Goal: Task Accomplishment & Management: Manage account settings

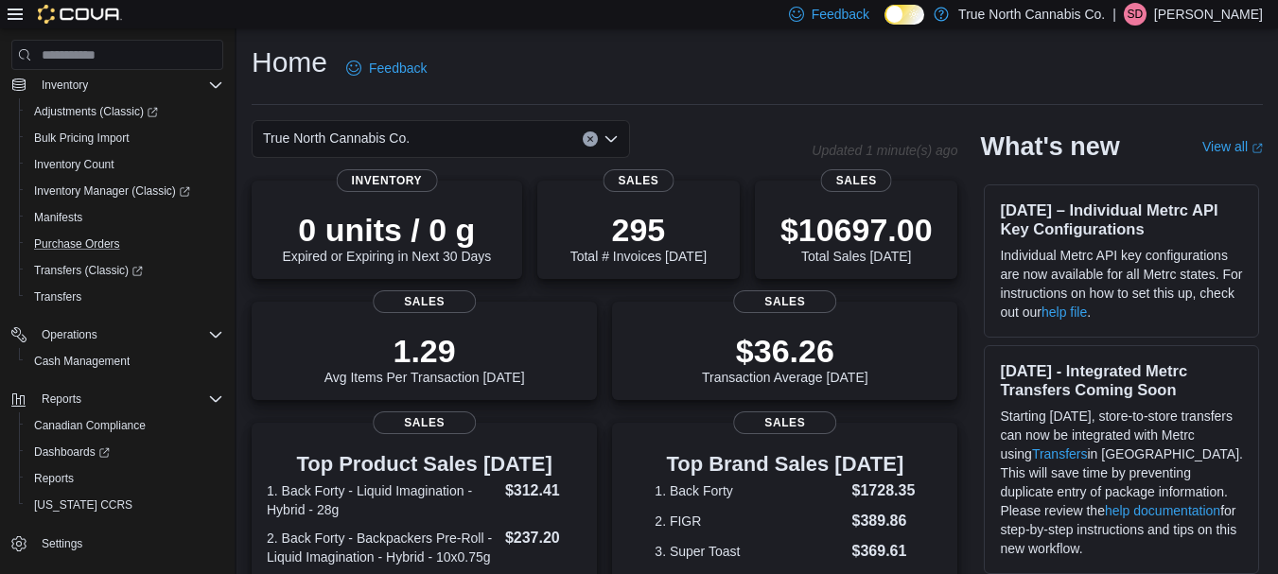
scroll to position [264, 0]
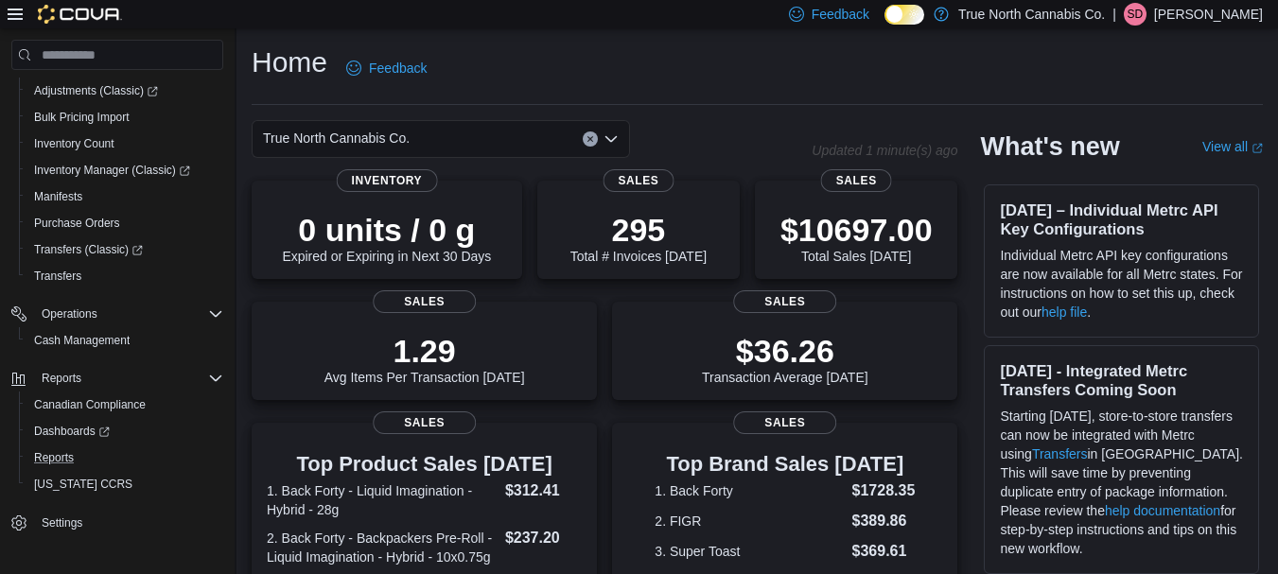
click at [25, 456] on button "Reports" at bounding box center [125, 457] width 212 height 26
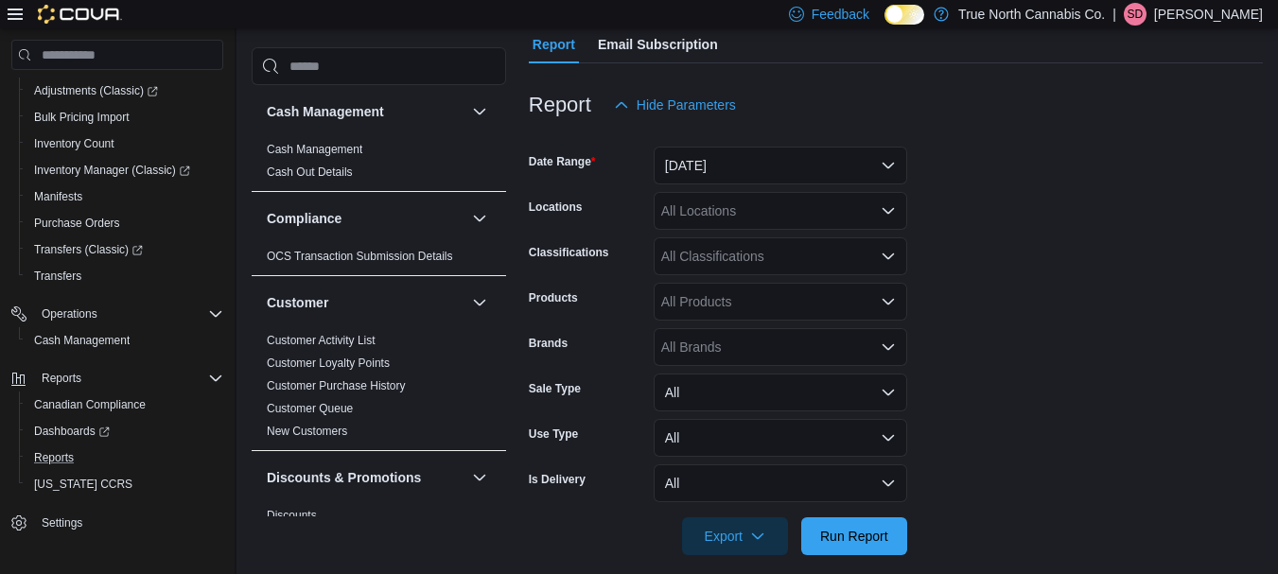
scroll to position [194, 0]
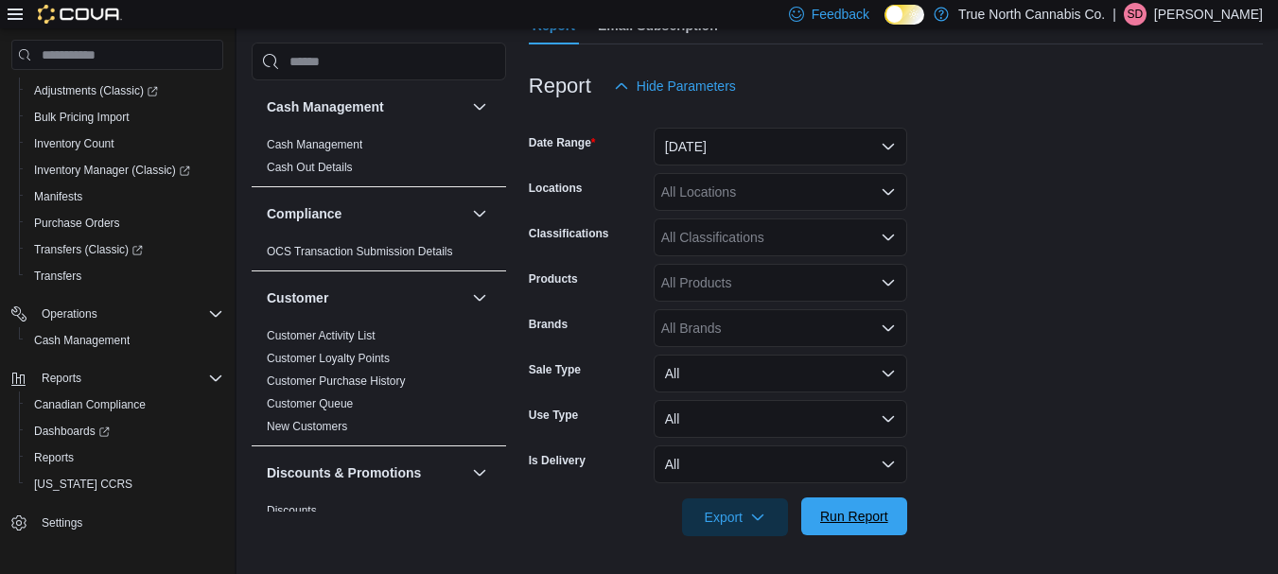
click at [890, 511] on span "Run Report" at bounding box center [853, 516] width 83 height 38
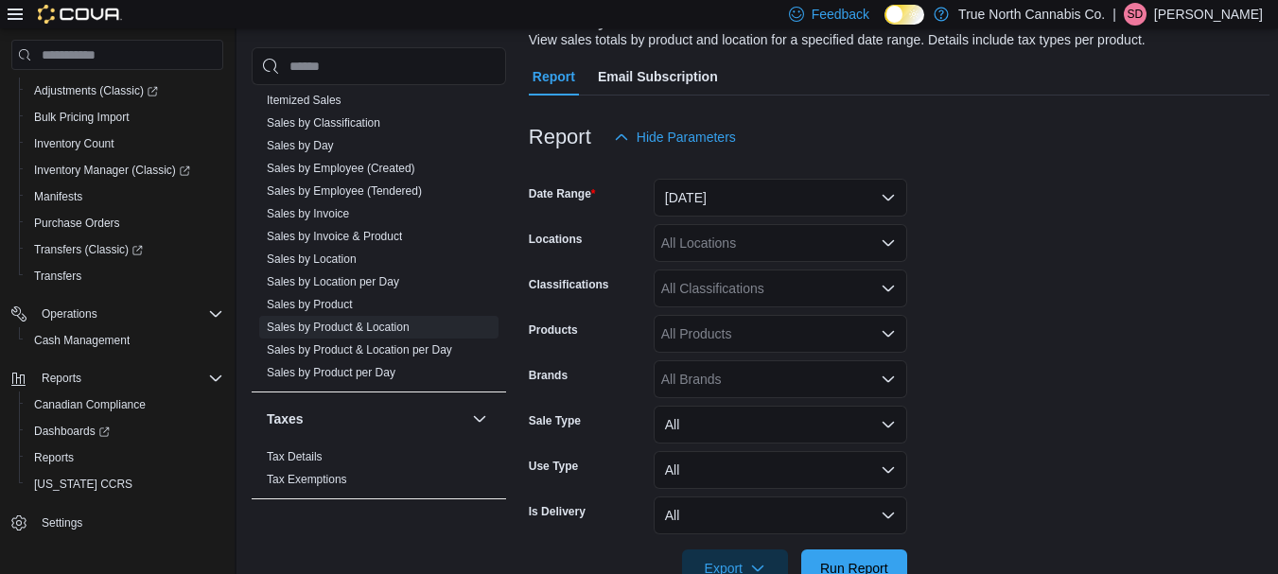
scroll to position [1393, 0]
click at [311, 302] on link "Sales by Product" at bounding box center [310, 301] width 86 height 13
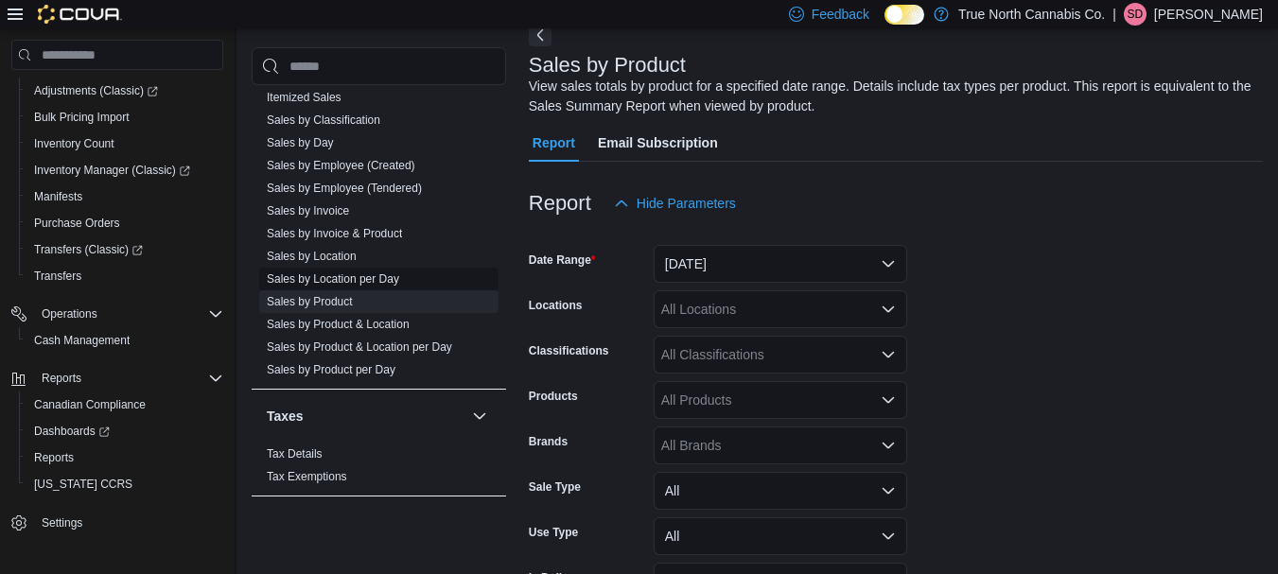
scroll to position [63, 0]
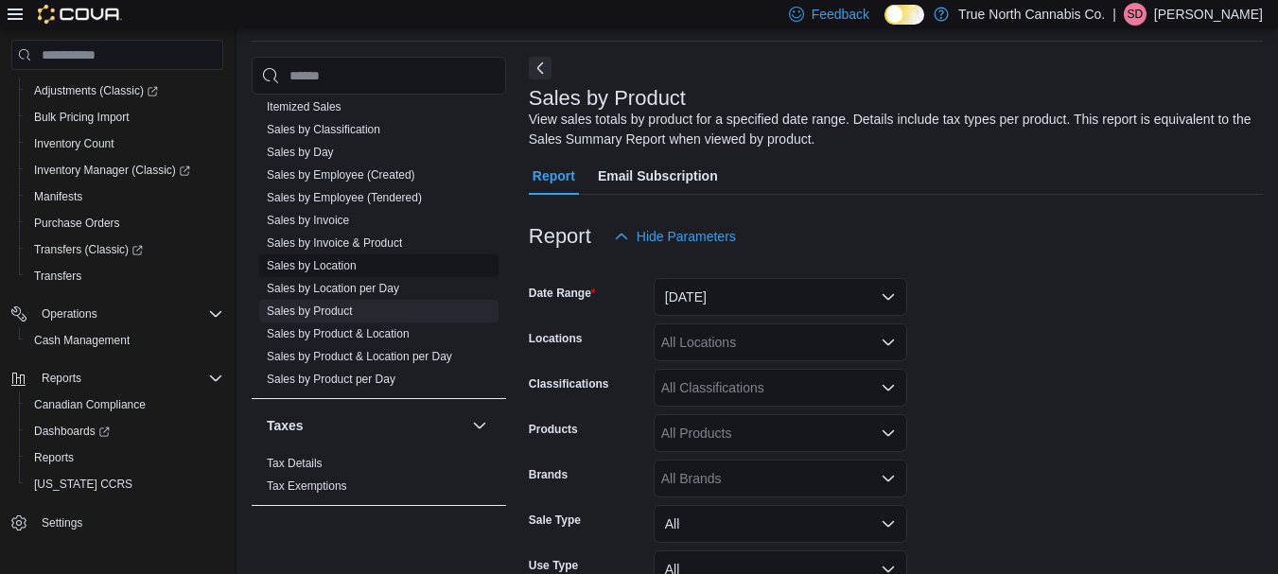
click at [339, 264] on link "Sales by Location" at bounding box center [312, 265] width 90 height 13
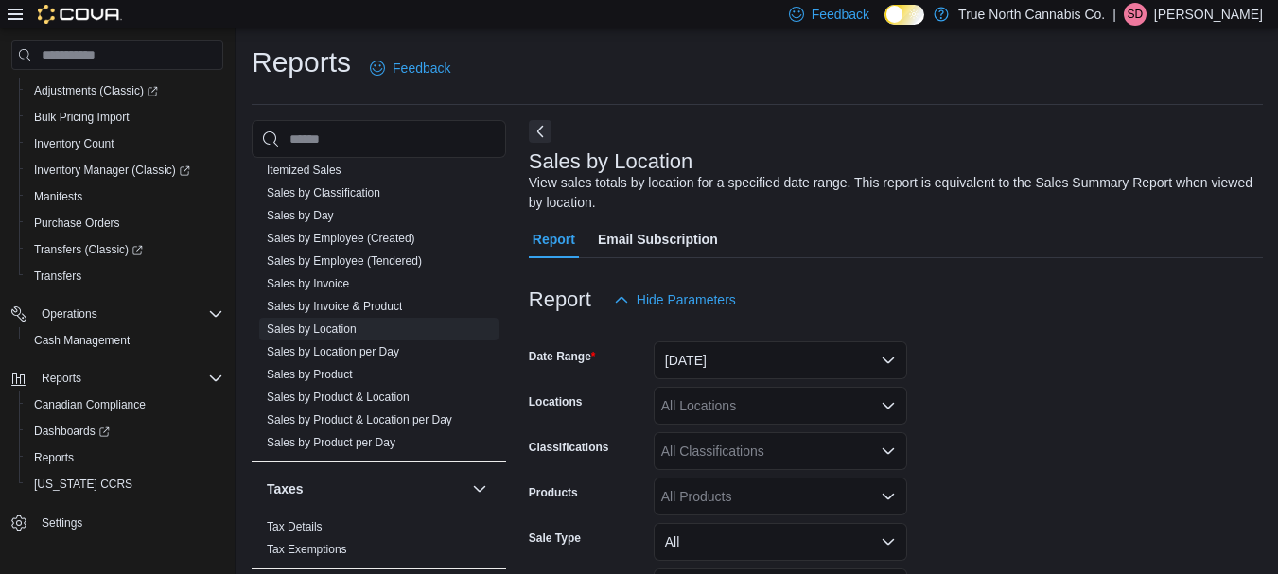
scroll to position [168, 0]
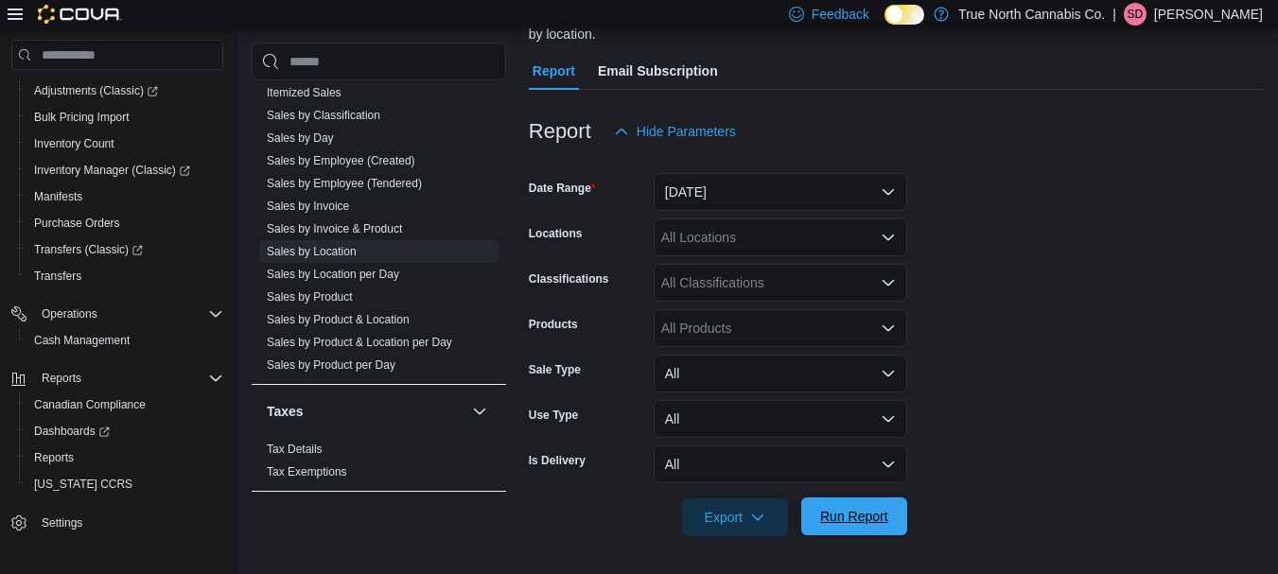
click at [887, 532] on span "Run Report" at bounding box center [853, 516] width 83 height 38
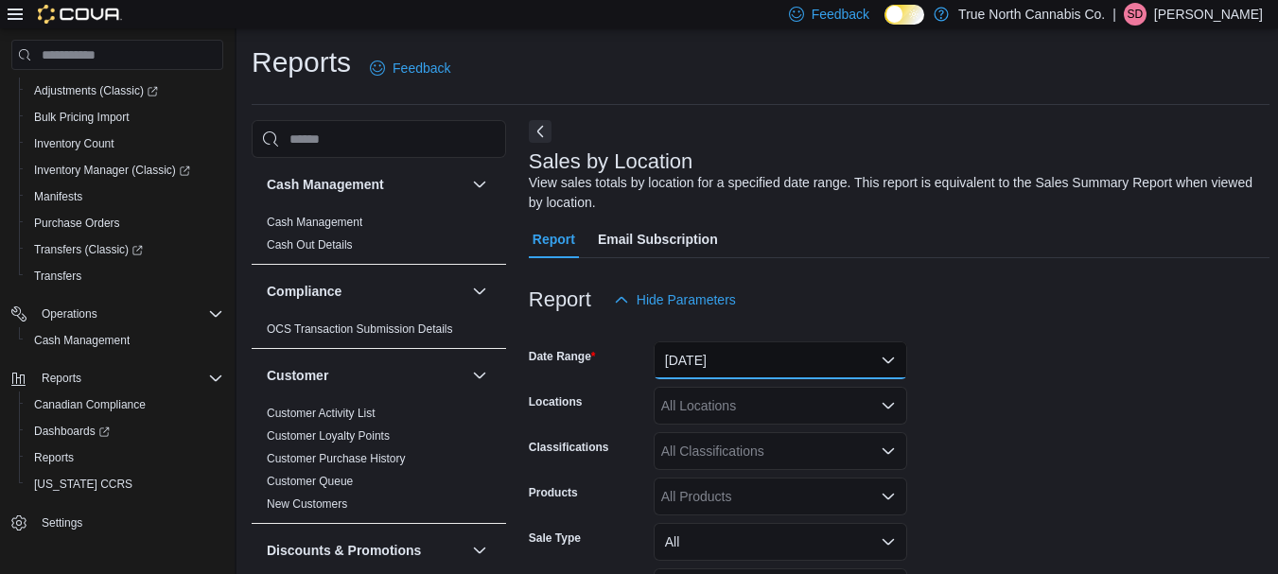
click at [711, 353] on button "[DATE]" at bounding box center [779, 360] width 253 height 38
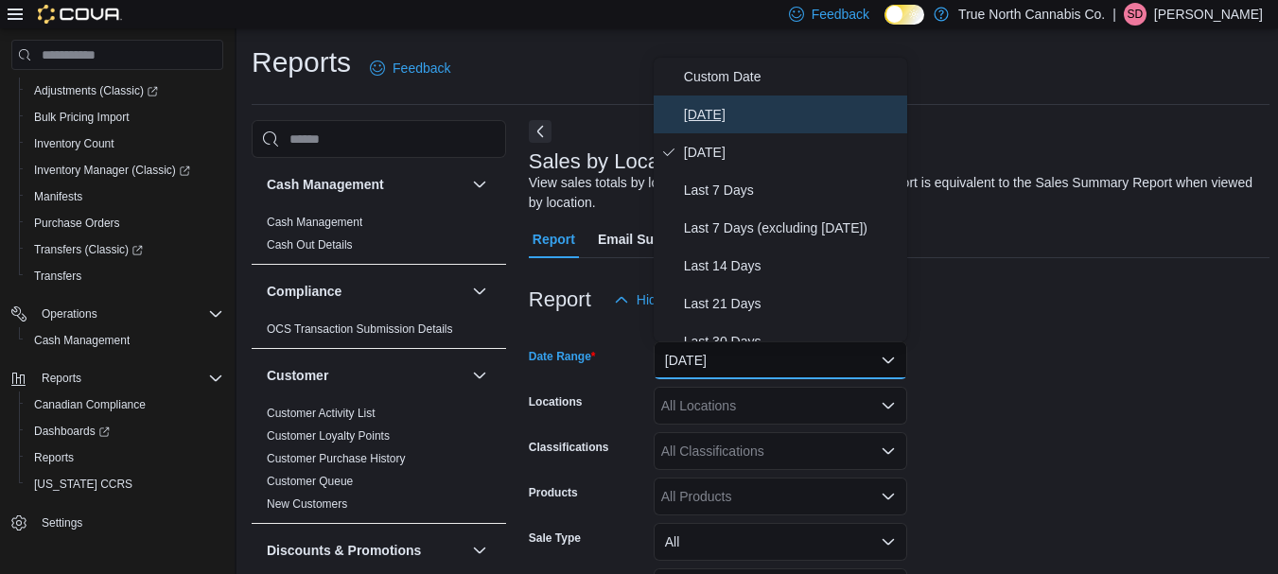
click at [715, 117] on span "[DATE]" at bounding box center [792, 114] width 216 height 23
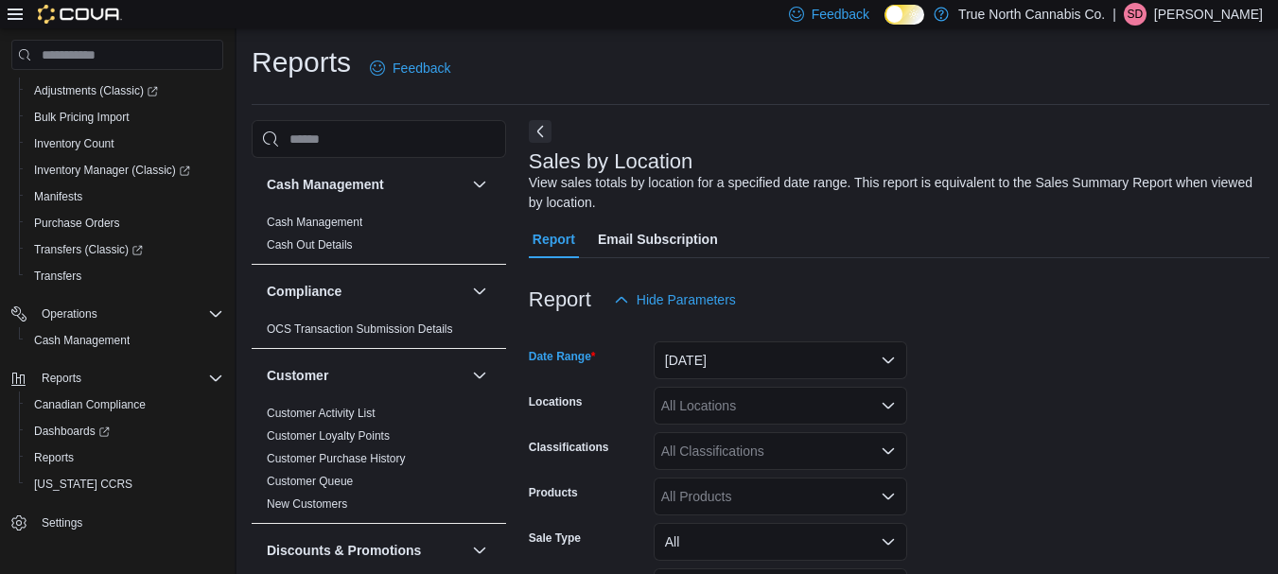
click at [1056, 385] on form "Date Range Today Locations All Locations Classifications All Classifications Pr…" at bounding box center [899, 512] width 740 height 386
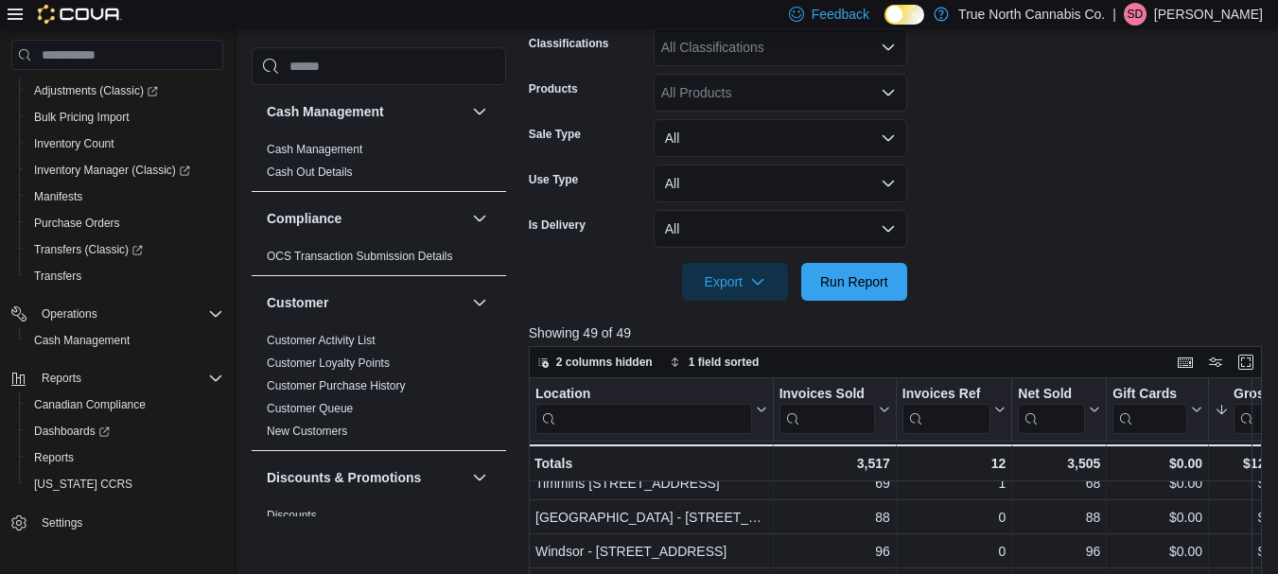
scroll to position [462, 0]
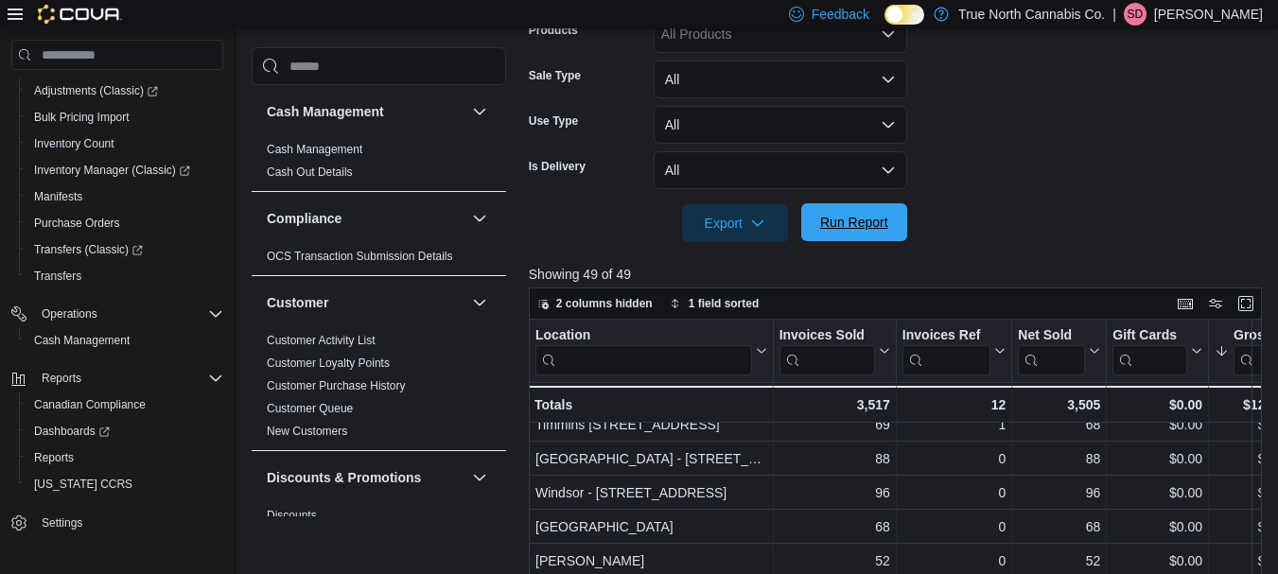
click at [845, 208] on span "Run Report" at bounding box center [853, 222] width 83 height 38
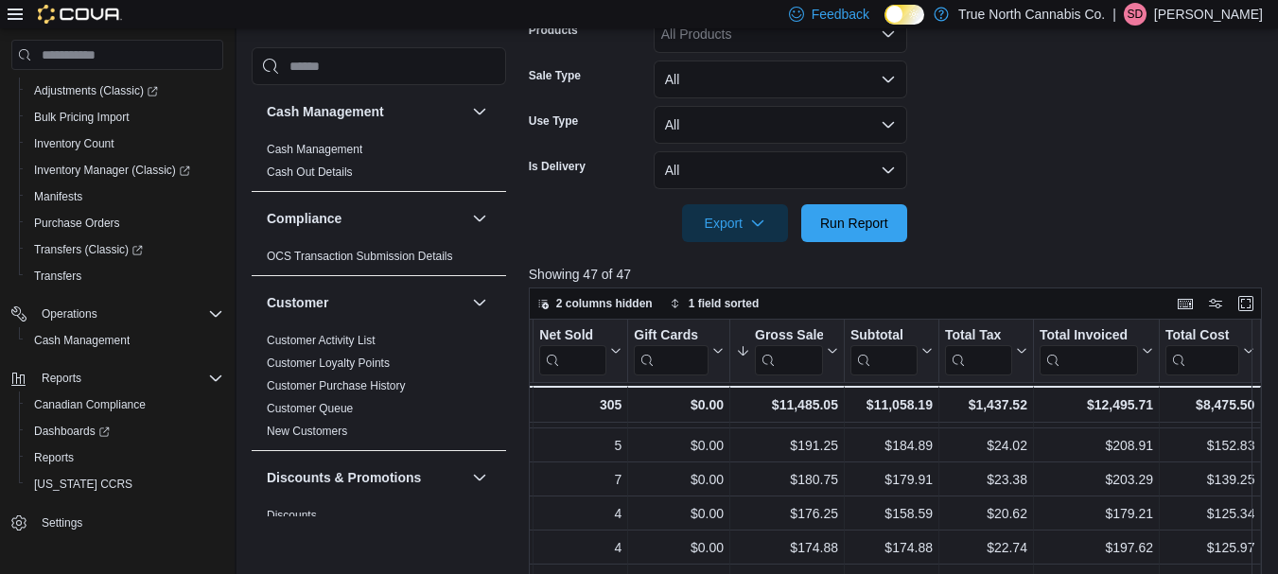
scroll to position [880, 481]
click at [66, 267] on span "Transfers" at bounding box center [57, 276] width 47 height 23
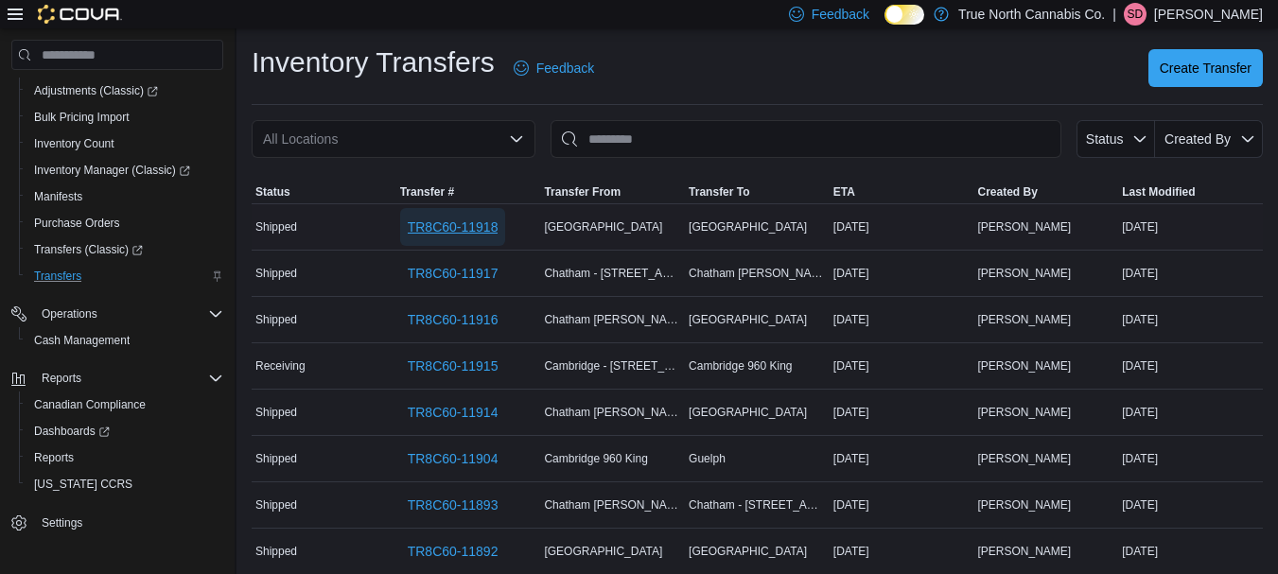
click at [444, 230] on span "TR8C60-11918" at bounding box center [453, 227] width 91 height 19
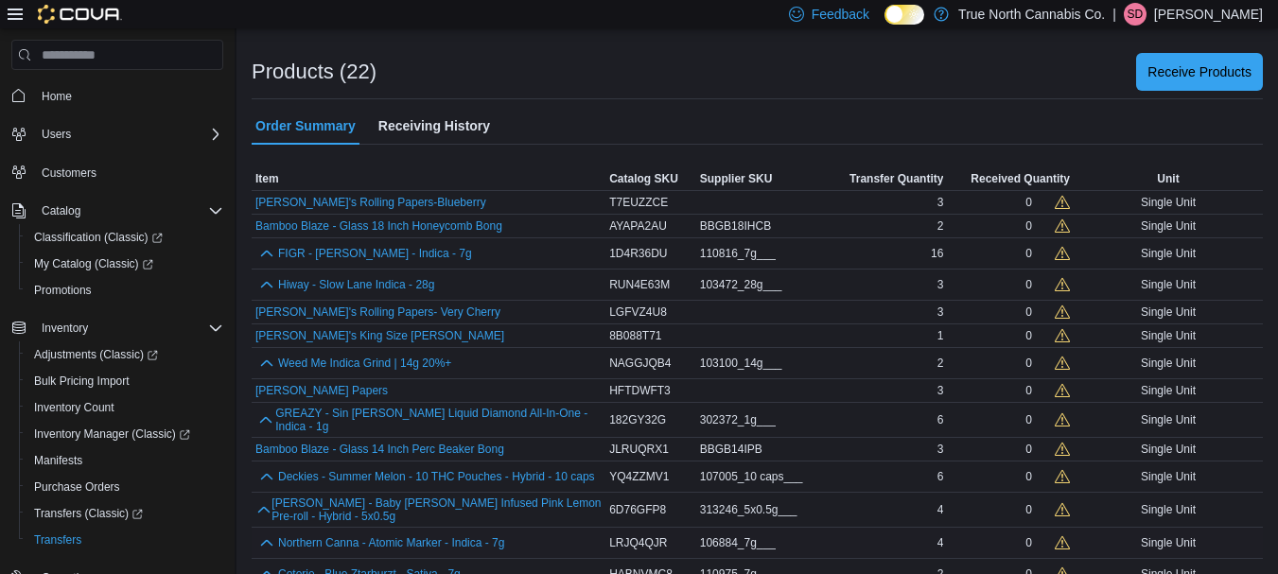
scroll to position [333, 0]
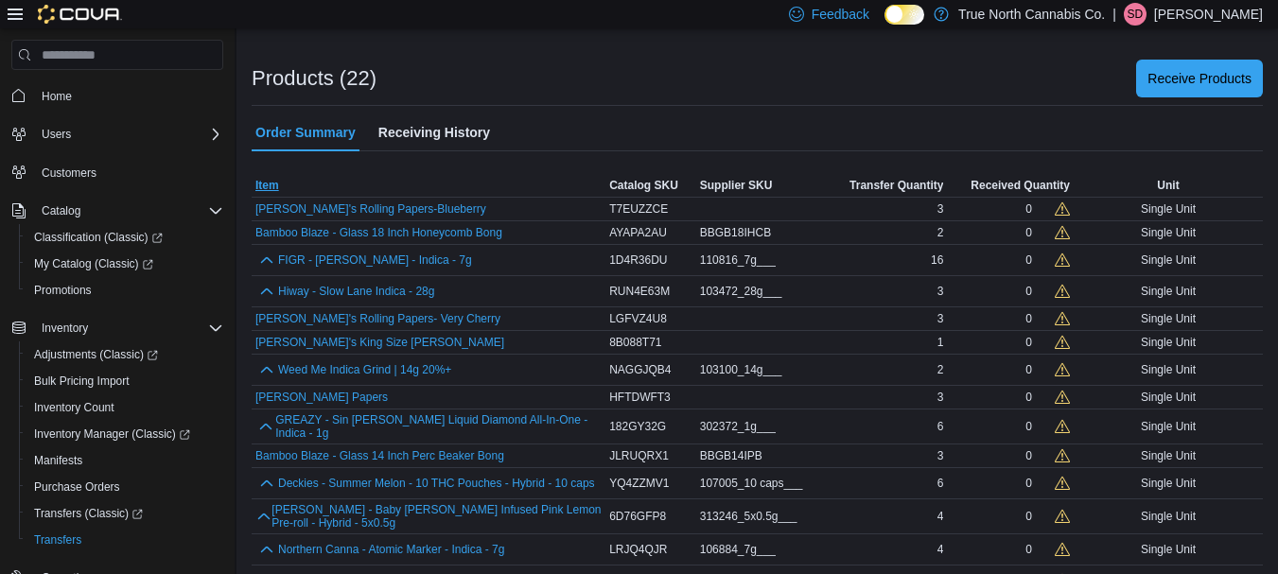
click at [379, 188] on span "Item" at bounding box center [429, 185] width 354 height 23
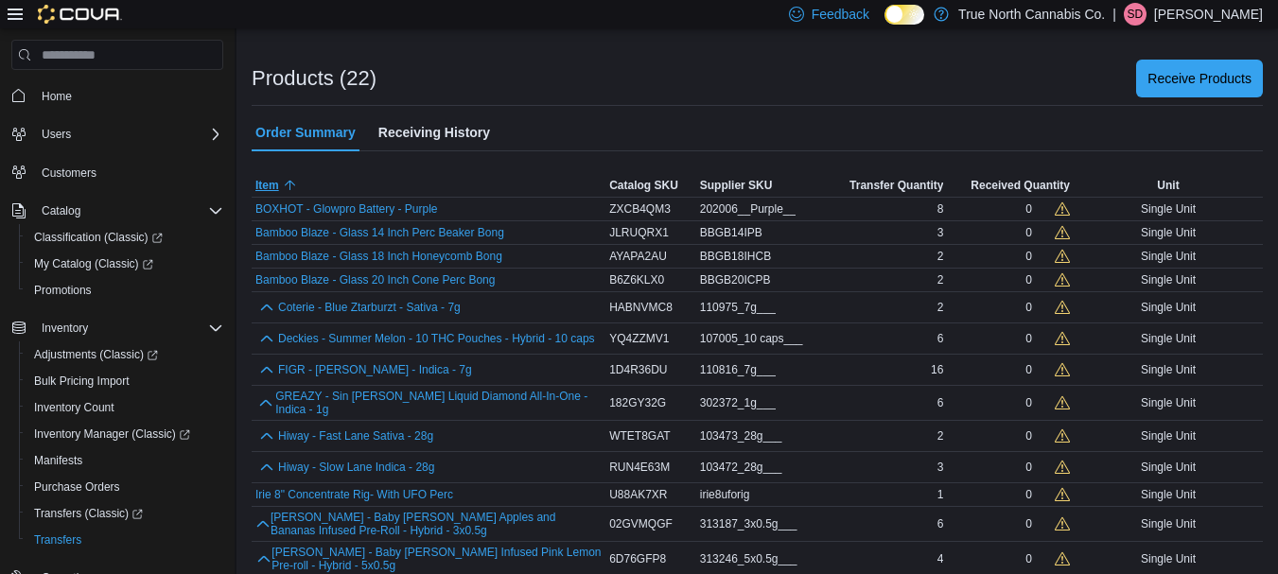
click at [400, 181] on span "Item" at bounding box center [429, 185] width 354 height 23
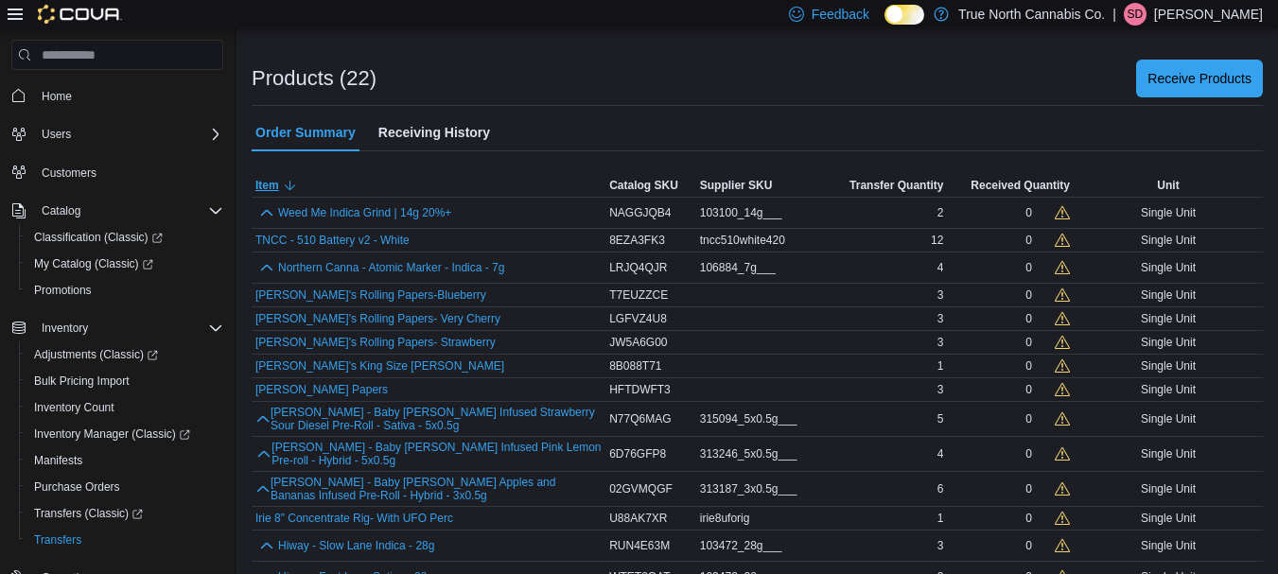
click at [272, 182] on span "Item" at bounding box center [267, 185] width 24 height 15
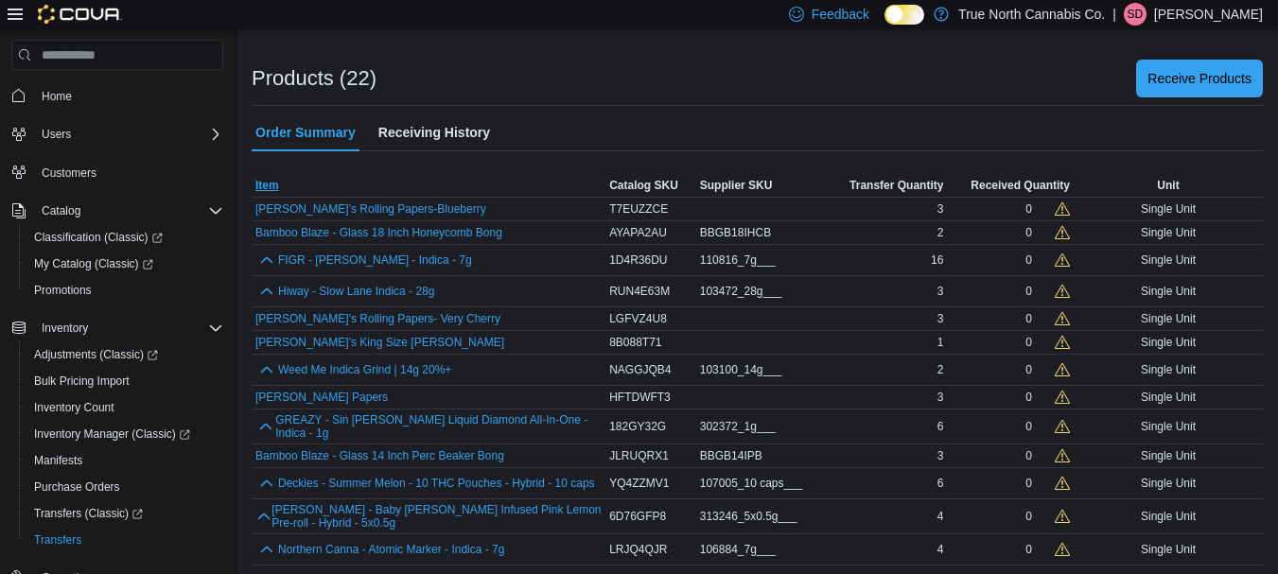
click at [277, 183] on span "Item" at bounding box center [267, 185] width 24 height 15
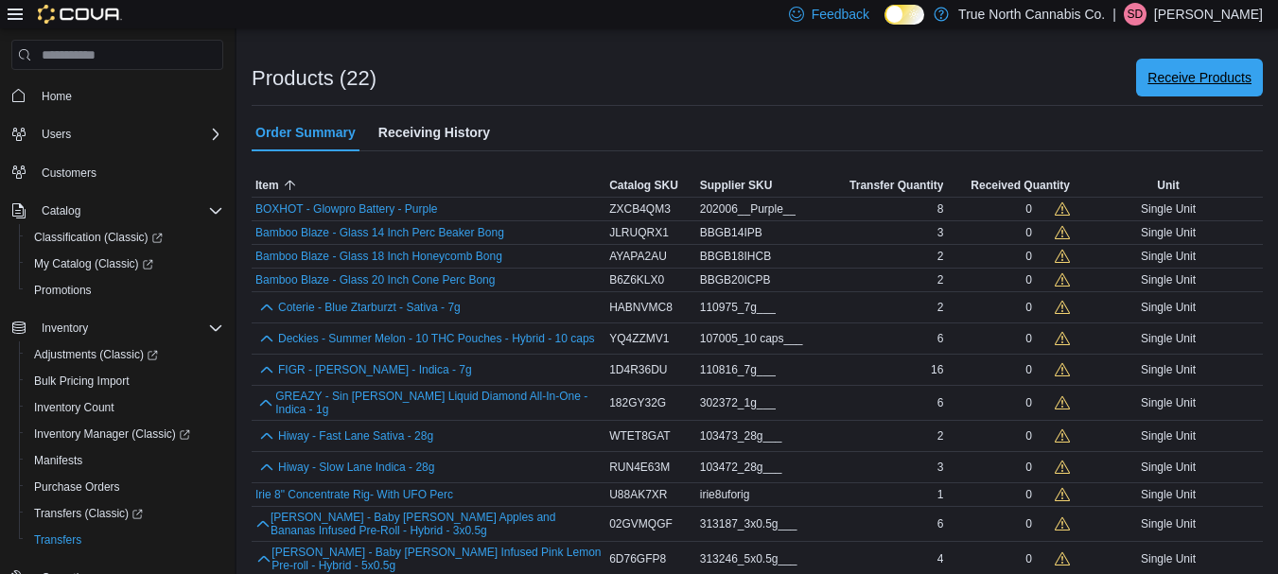
click at [1180, 73] on span "Receive Products" at bounding box center [1199, 77] width 104 height 19
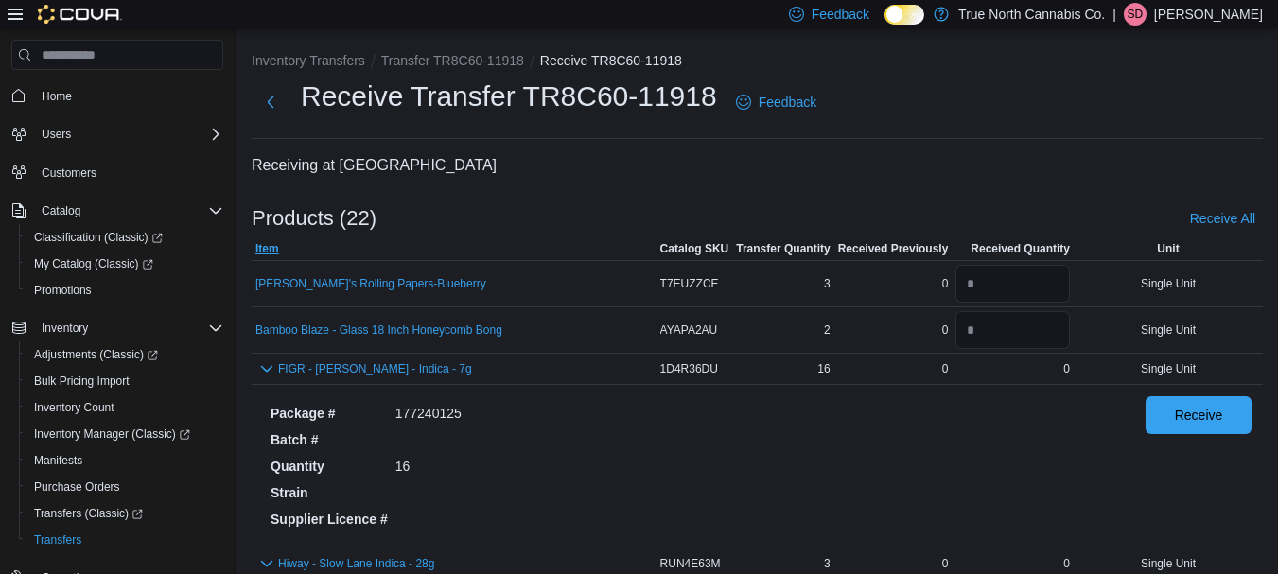
click at [295, 246] on span "Item" at bounding box center [454, 248] width 405 height 23
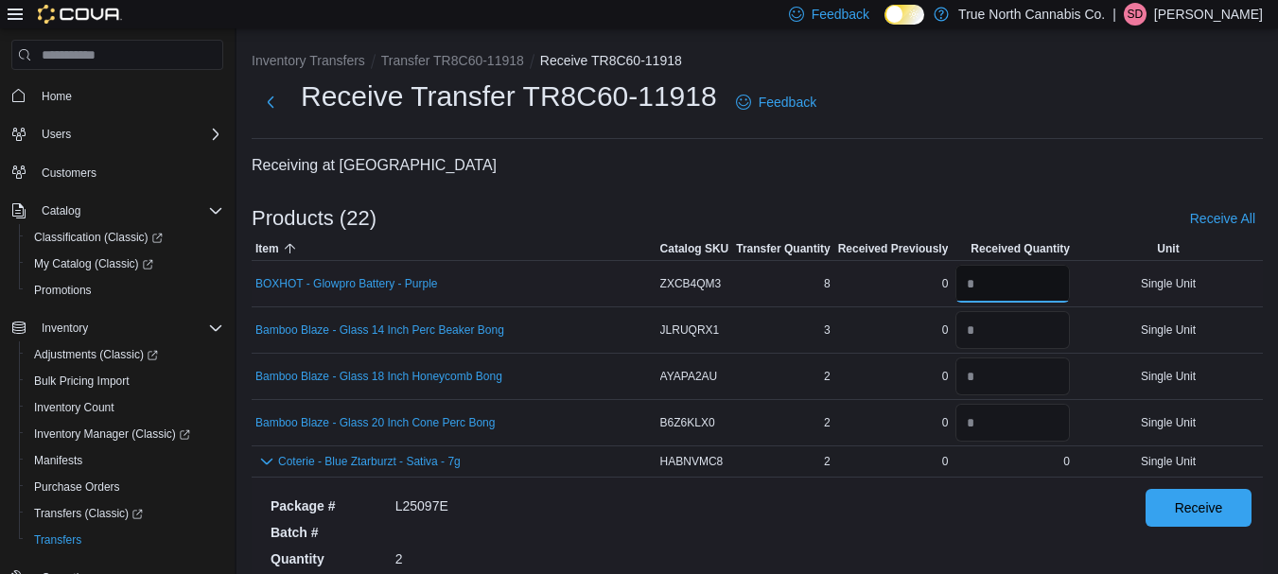
click at [1037, 290] on input "number" at bounding box center [1012, 284] width 114 height 38
type input "*"
click at [1000, 344] on input "number" at bounding box center [1012, 330] width 114 height 38
type input "*"
click at [998, 368] on input "number" at bounding box center [1012, 376] width 114 height 38
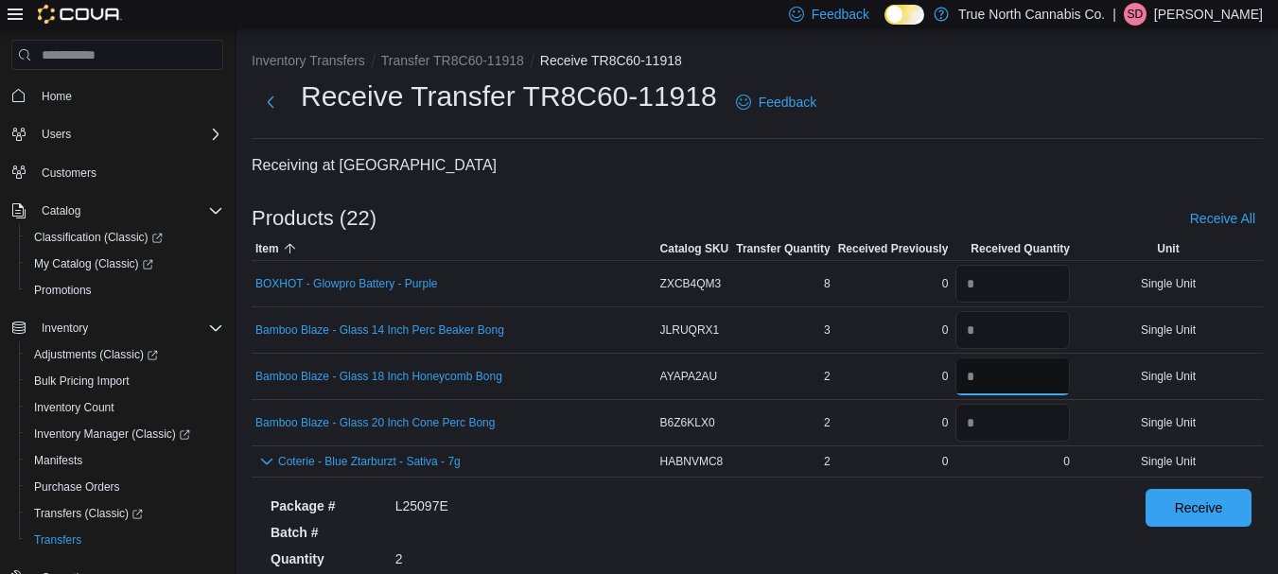
type input "*"
click at [989, 425] on input "number" at bounding box center [1012, 423] width 114 height 38
type input "*"
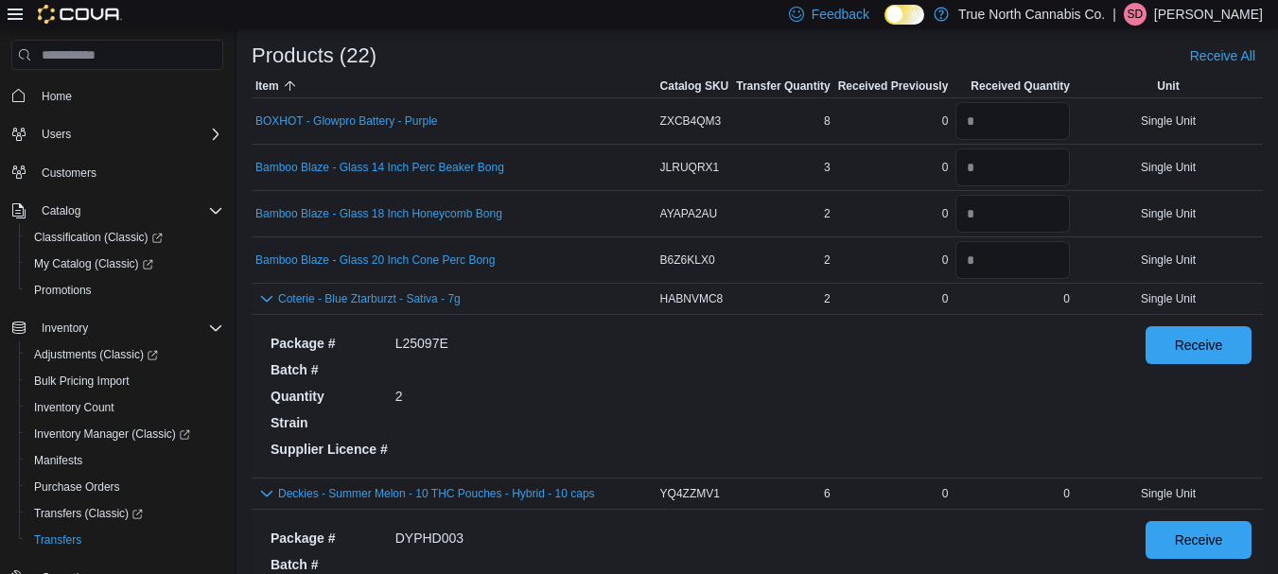
scroll to position [171, 0]
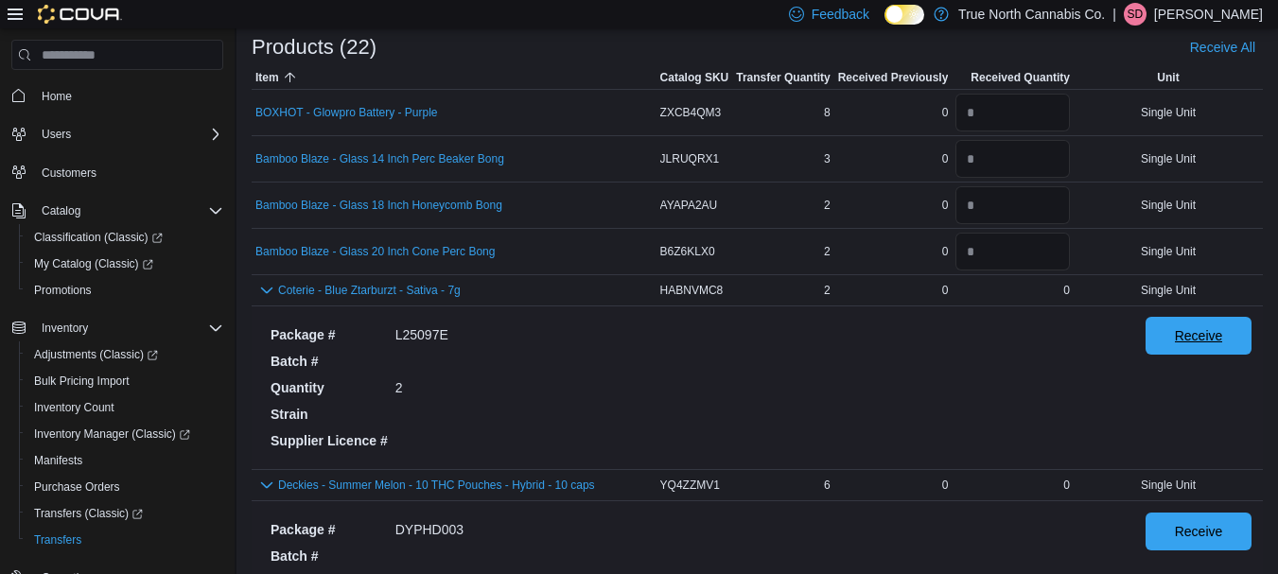
click at [1223, 337] on span "Receive" at bounding box center [1199, 335] width 48 height 19
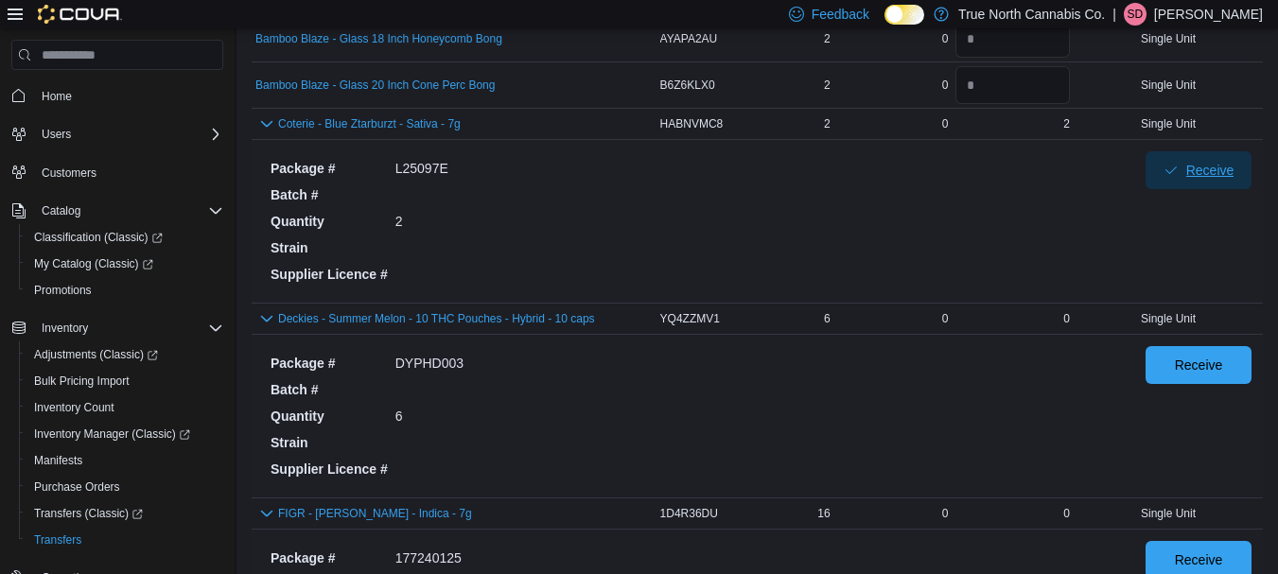
scroll to position [337, 0]
click at [1220, 363] on span "Receive" at bounding box center [1199, 365] width 48 height 19
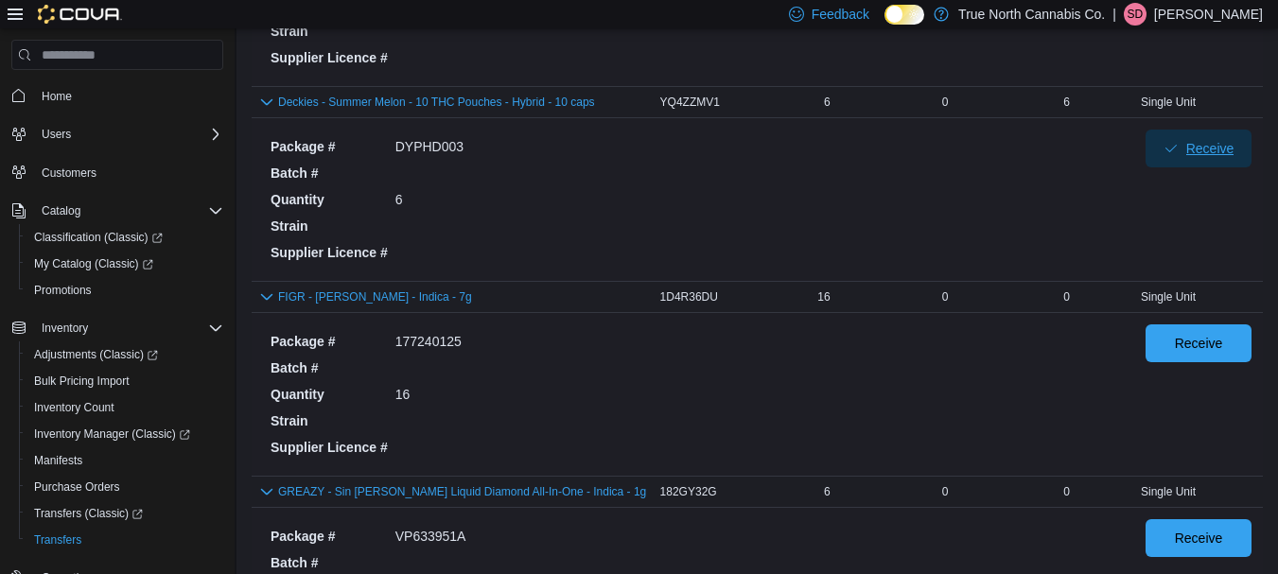
scroll to position [555, 0]
click at [1214, 354] on span "Receive" at bounding box center [1198, 341] width 83 height 38
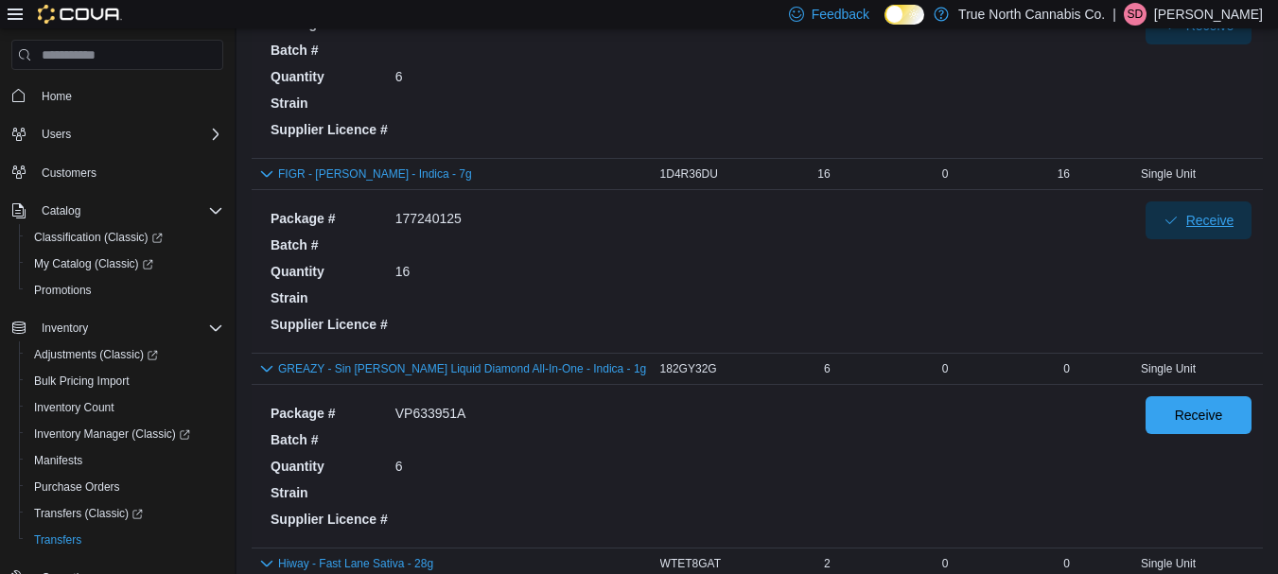
scroll to position [678, 0]
click at [1194, 408] on span "Receive" at bounding box center [1199, 413] width 48 height 19
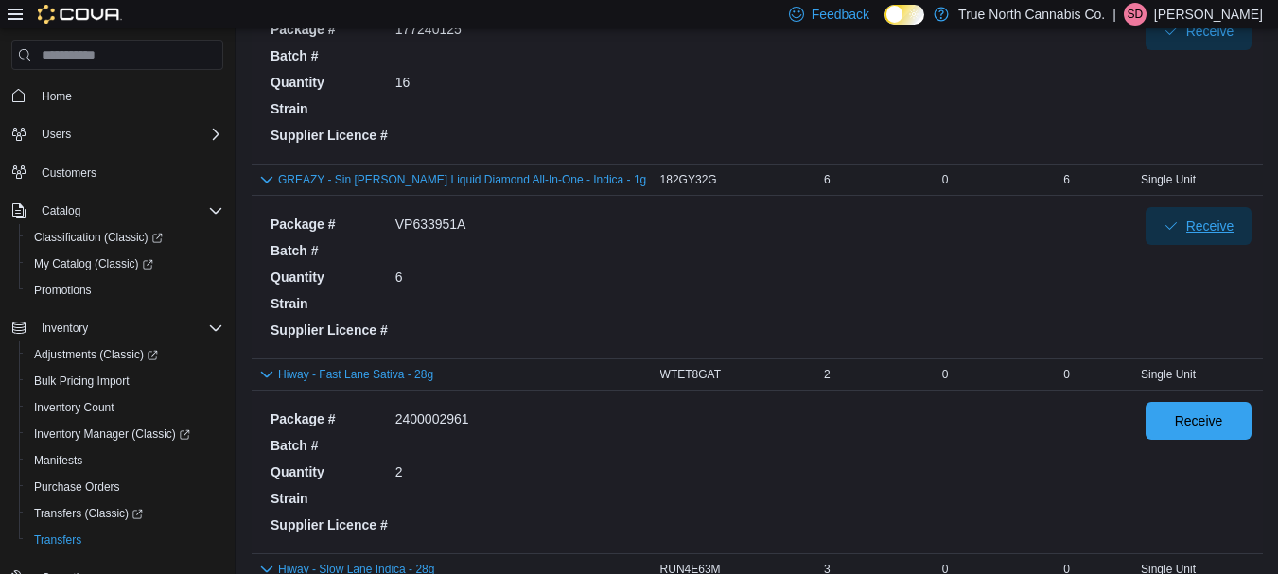
scroll to position [867, 0]
click at [1176, 432] on span "Receive" at bounding box center [1198, 419] width 83 height 38
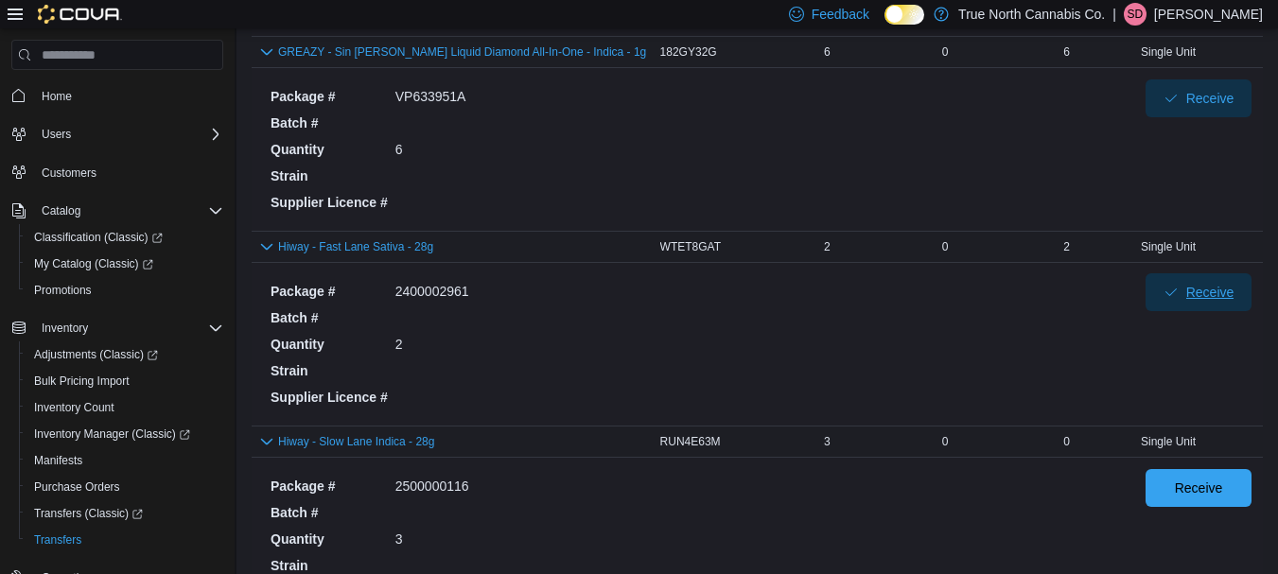
scroll to position [995, 0]
click at [1205, 486] on span "Receive" at bounding box center [1199, 486] width 48 height 19
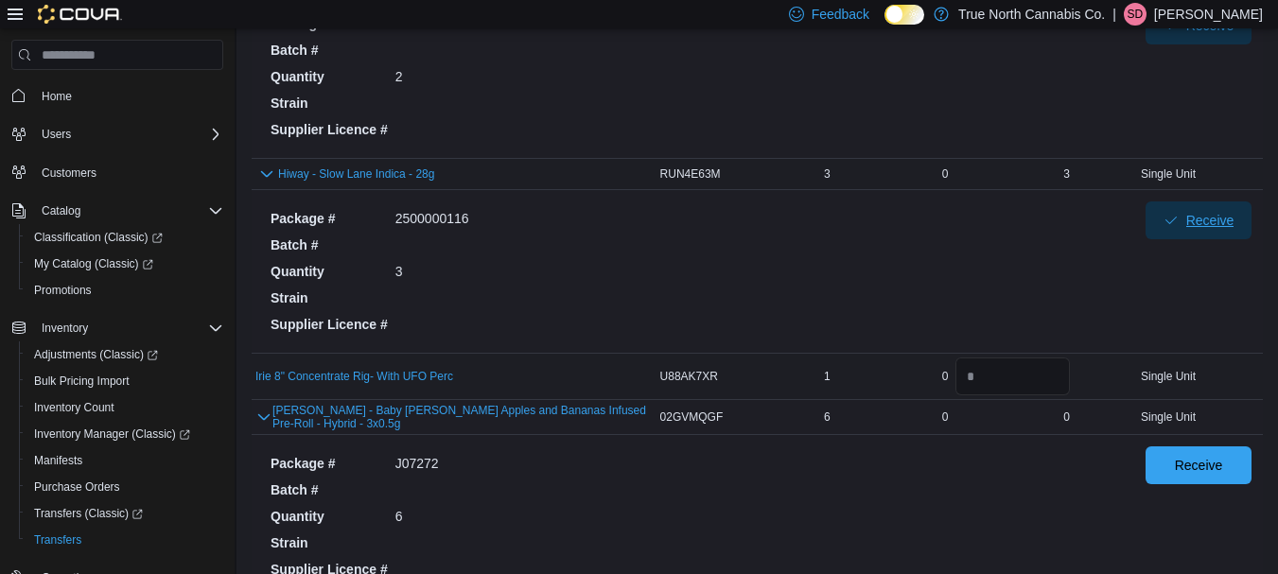
scroll to position [1263, 0]
click at [1058, 368] on input "number" at bounding box center [1012, 376] width 114 height 38
type input "*"
click at [1020, 471] on div "Package # J07272 Batch # Quantity 6 Strain Supplier Licence #" at bounding box center [693, 515] width 860 height 140
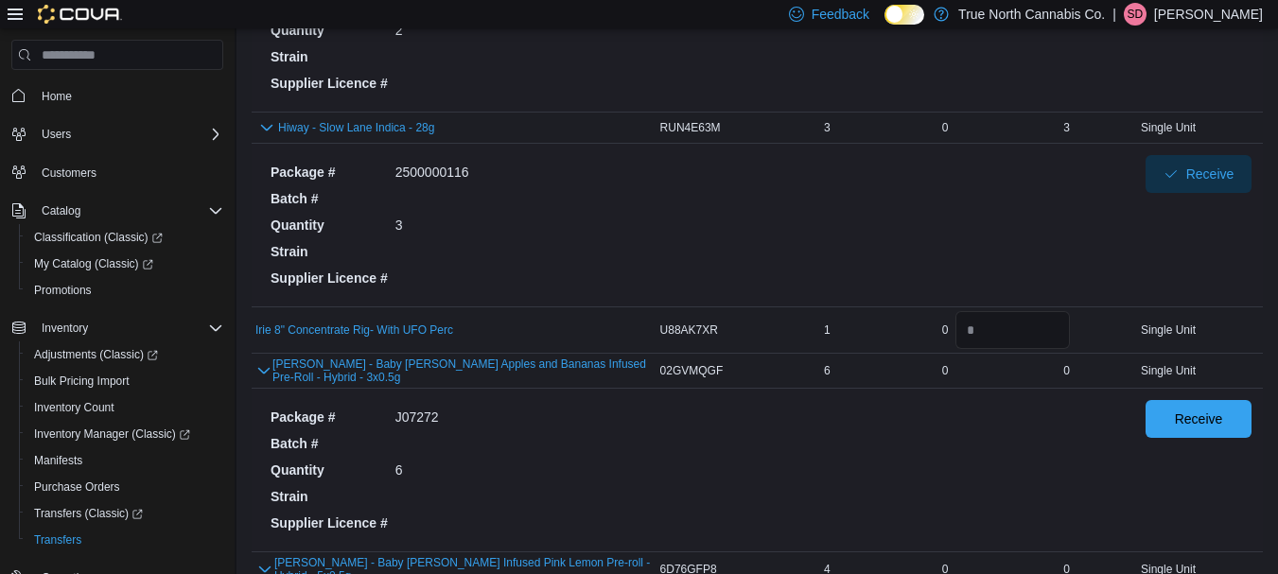
scroll to position [1309, 0]
click at [1213, 413] on span "Receive" at bounding box center [1199, 417] width 48 height 19
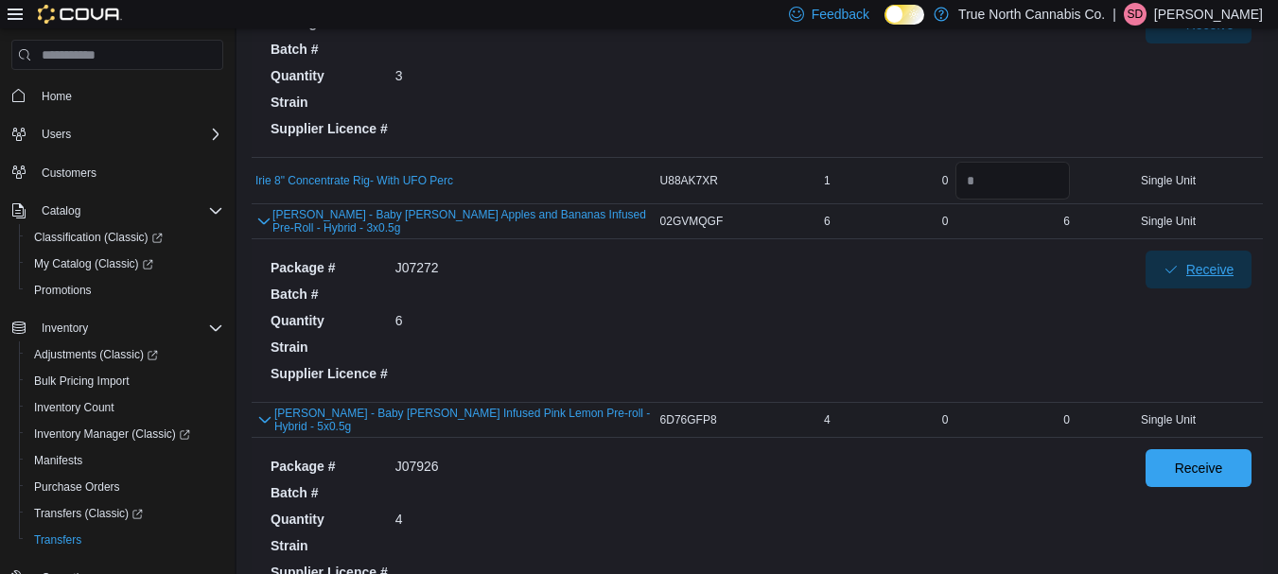
scroll to position [1458, 0]
click at [1196, 471] on span "Receive" at bounding box center [1199, 466] width 48 height 19
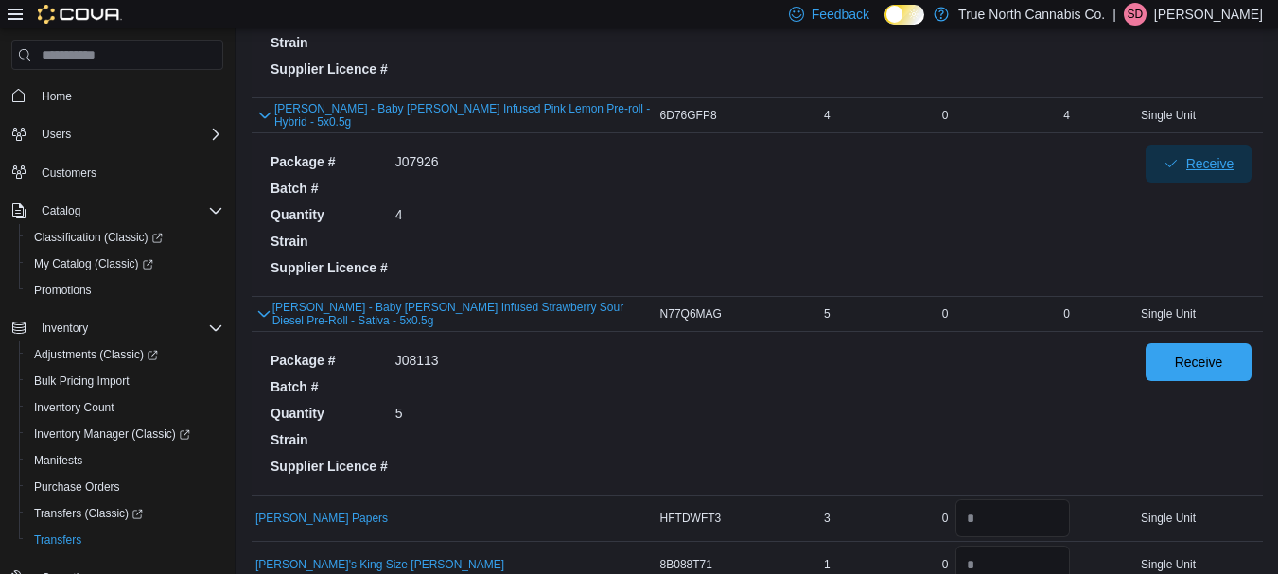
scroll to position [1765, 0]
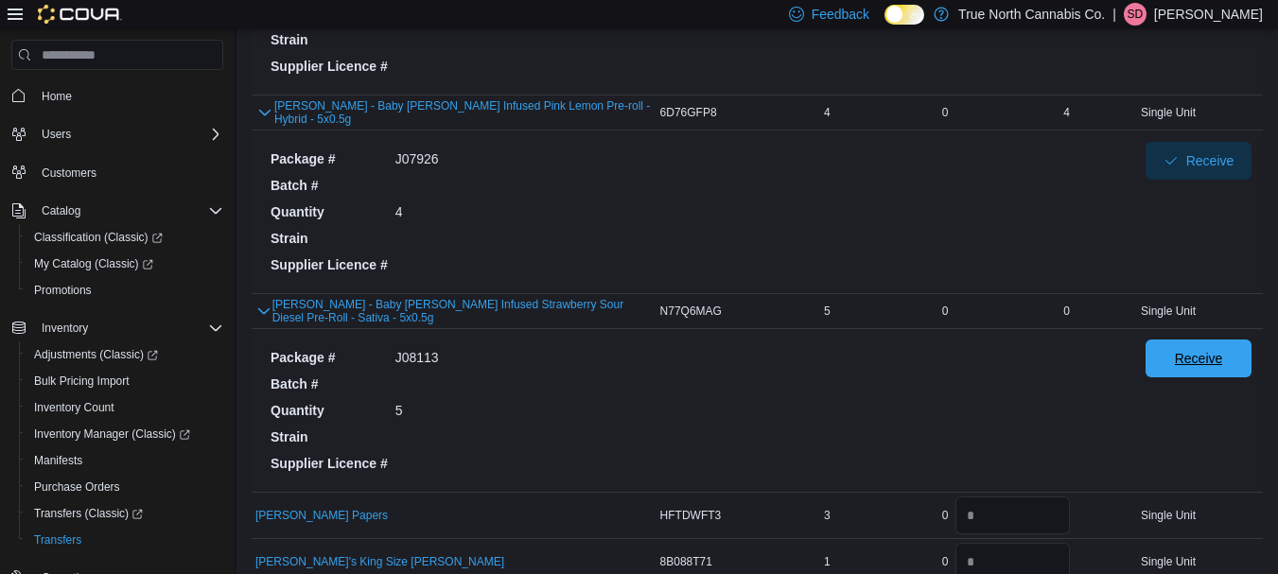
click at [1194, 365] on span "Receive" at bounding box center [1198, 359] width 83 height 38
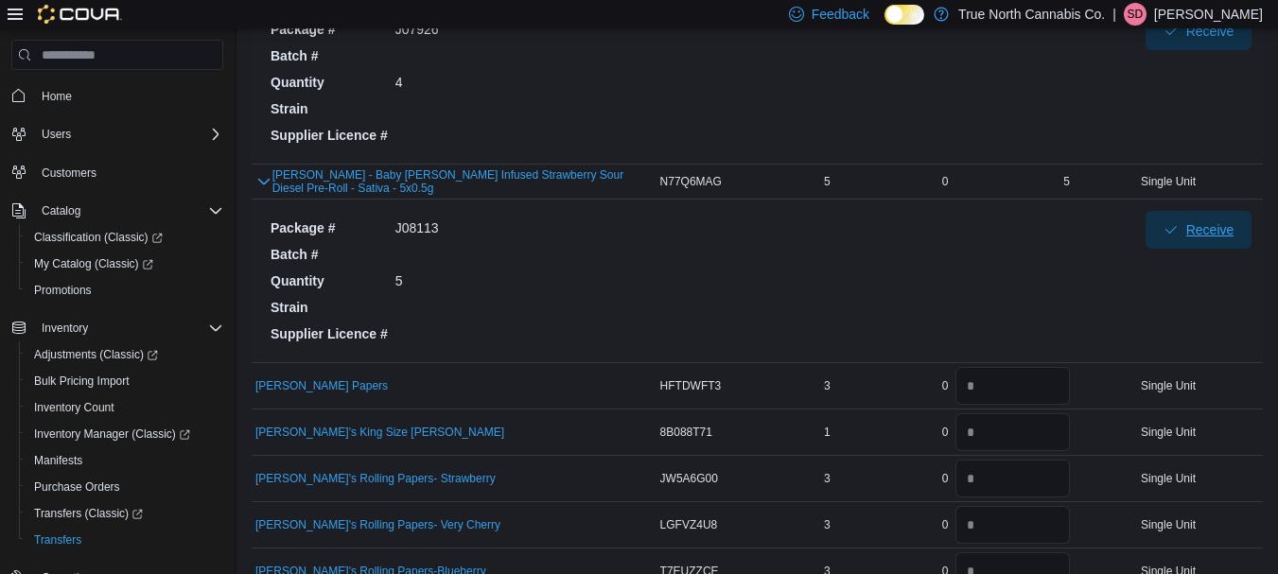
scroll to position [1900, 0]
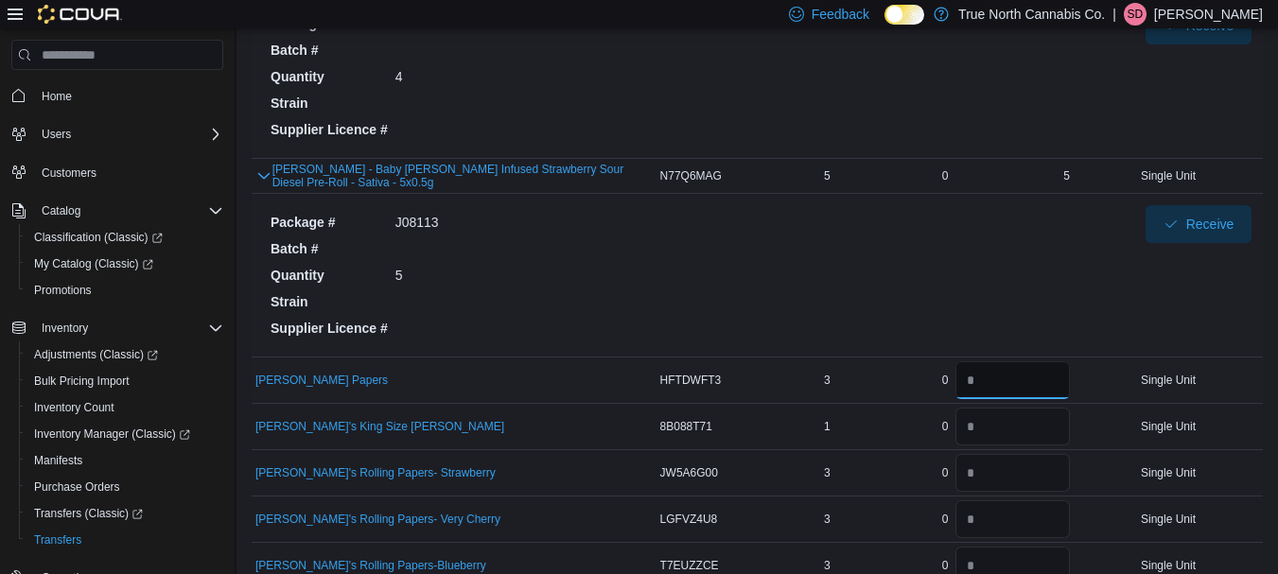
click at [1041, 374] on input "number" at bounding box center [1012, 380] width 114 height 38
type input "*"
click at [1015, 424] on input "number" at bounding box center [1012, 427] width 114 height 38
type input "*"
click at [993, 485] on input "number" at bounding box center [1012, 473] width 114 height 38
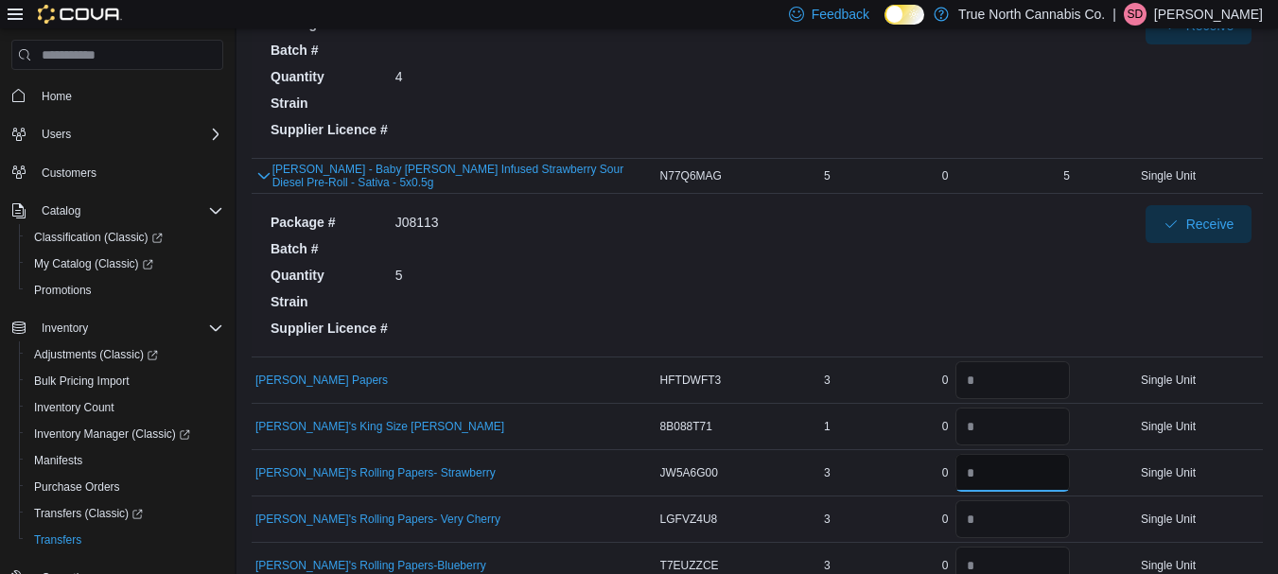
type input "*"
click at [990, 520] on input "number" at bounding box center [1012, 519] width 114 height 38
type input "*"
click at [910, 536] on td "Received Previously 0" at bounding box center [893, 519] width 118 height 46
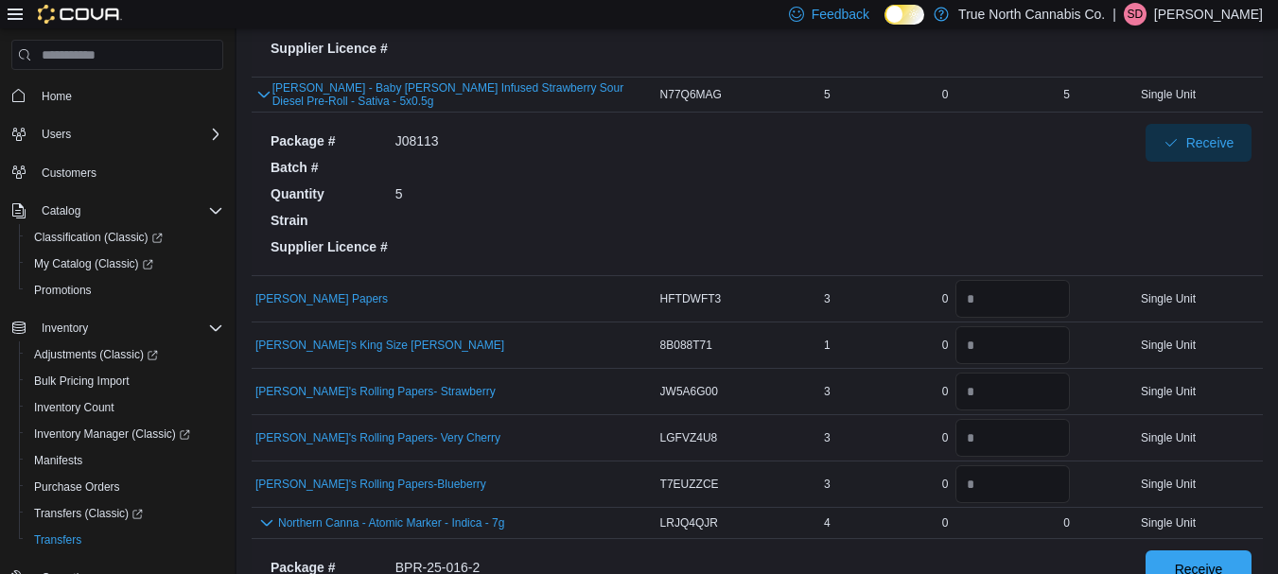
scroll to position [1996, 0]
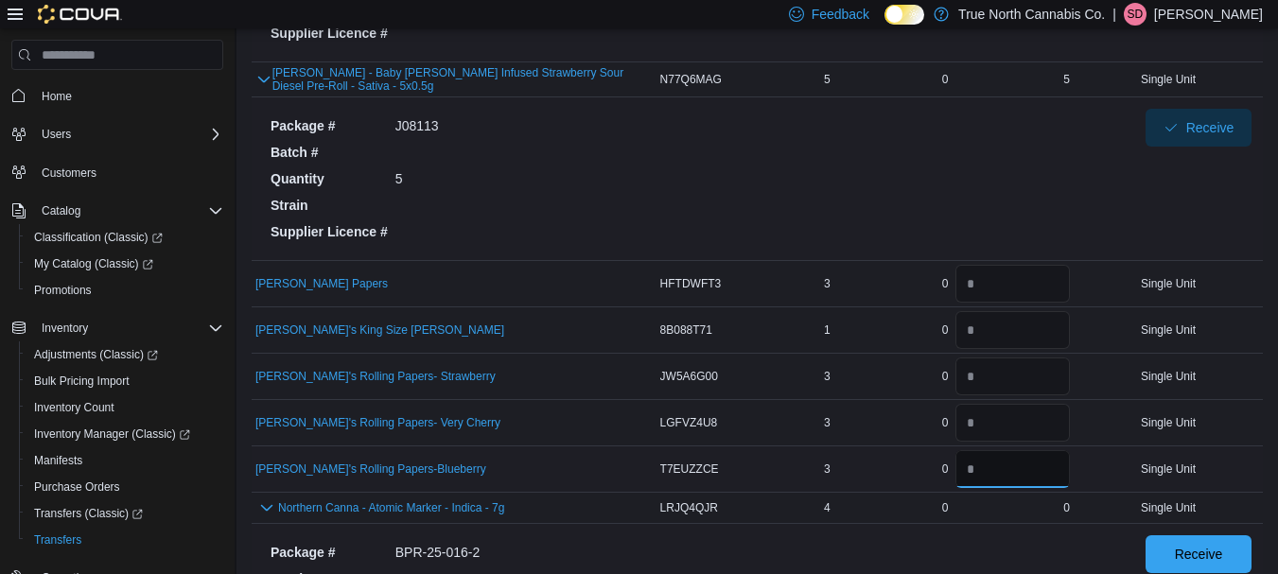
click at [996, 476] on input "*" at bounding box center [1012, 469] width 114 height 38
type input "*"
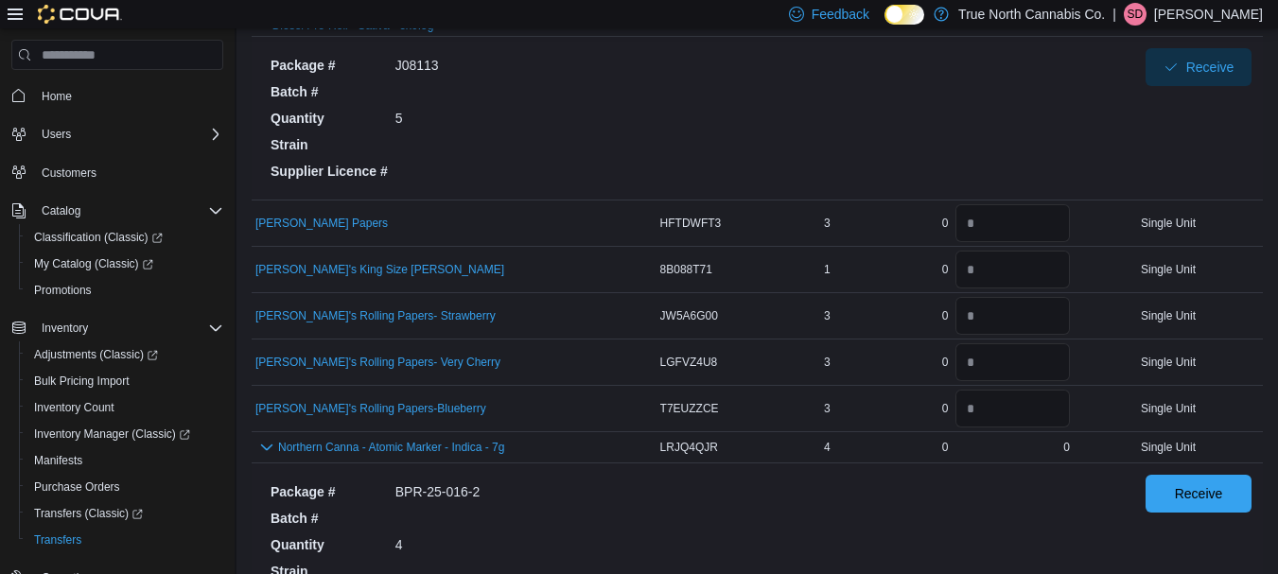
scroll to position [2081, 0]
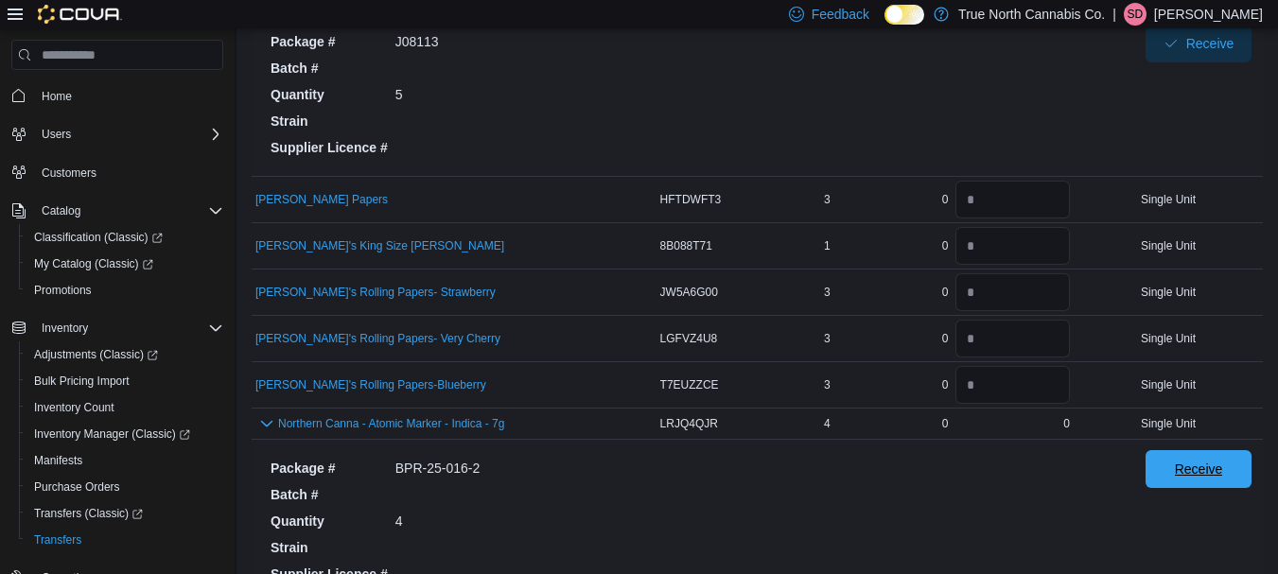
click at [1188, 465] on span "Receive" at bounding box center [1199, 469] width 48 height 19
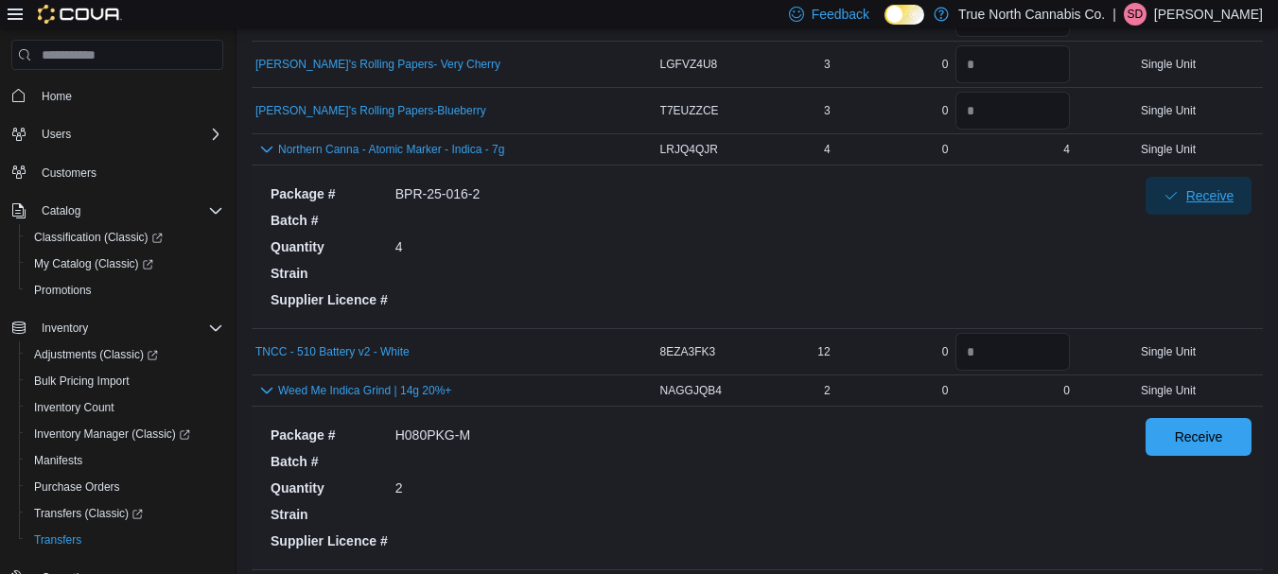
scroll to position [2356, 0]
click at [1021, 350] on input "number" at bounding box center [1012, 351] width 114 height 38
type input "**"
click at [1015, 444] on div "Package # H080PKG-M Batch # Quantity 2 Strain Supplier Licence #" at bounding box center [693, 487] width 860 height 140
click at [1198, 426] on span "Receive" at bounding box center [1199, 435] width 48 height 19
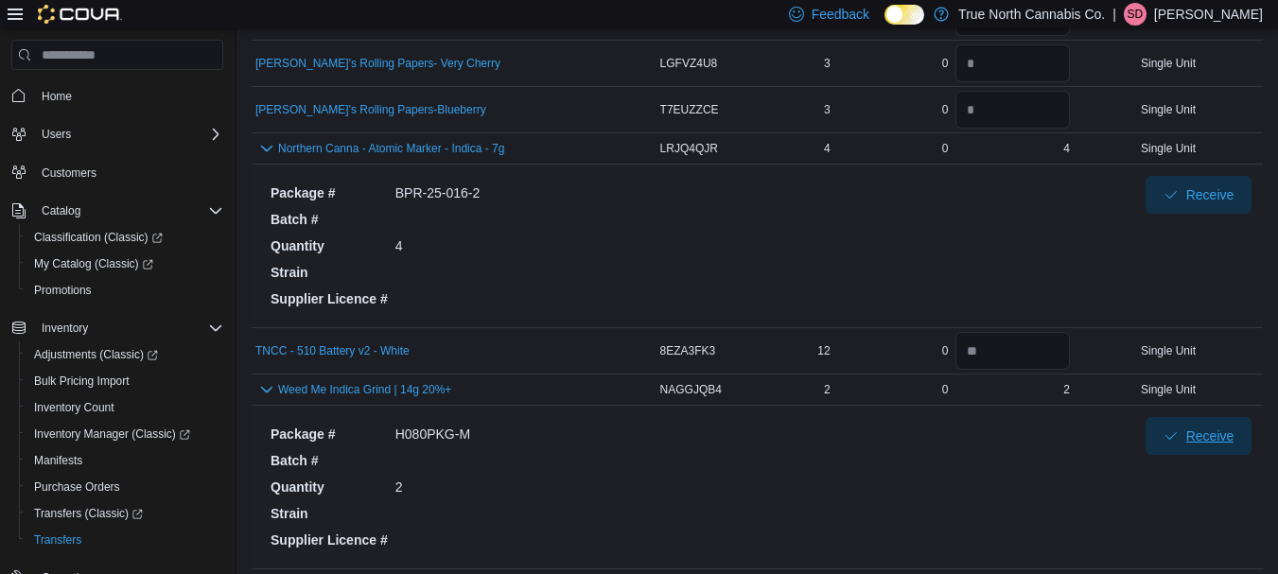
scroll to position [2419, 0]
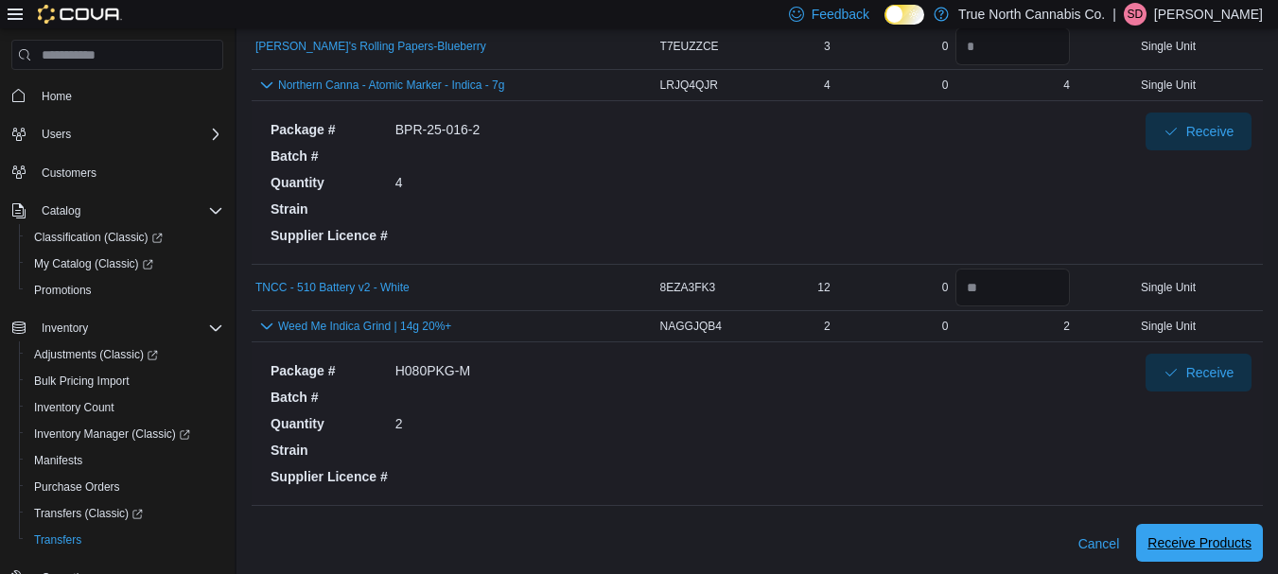
click at [1197, 537] on span "Receive Products" at bounding box center [1199, 542] width 104 height 19
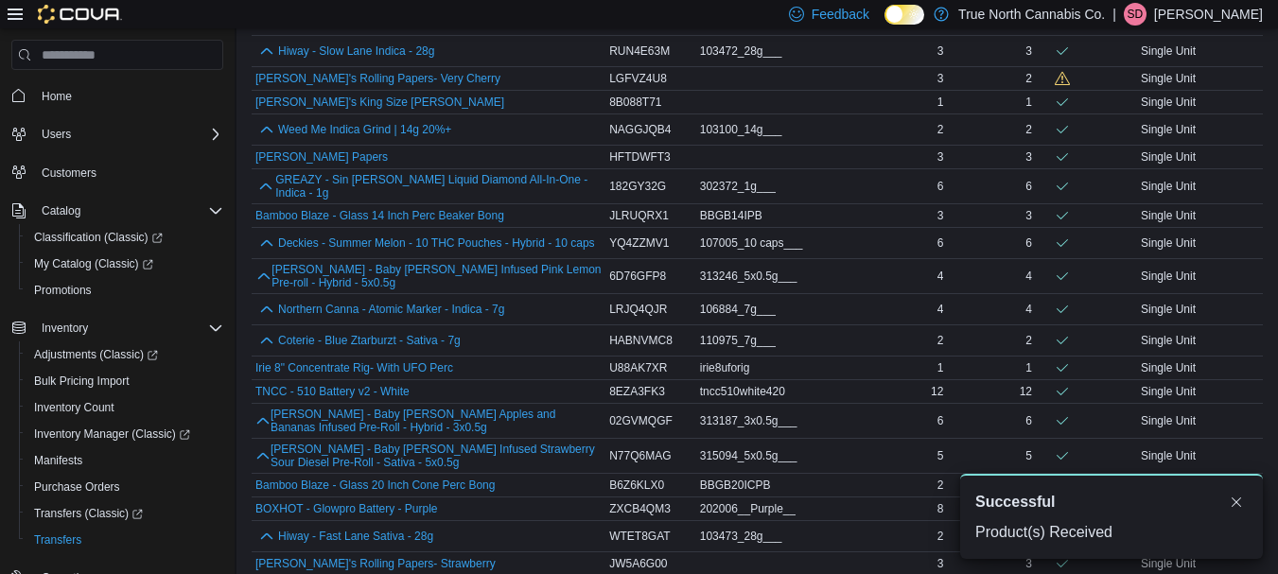
scroll to position [571, 0]
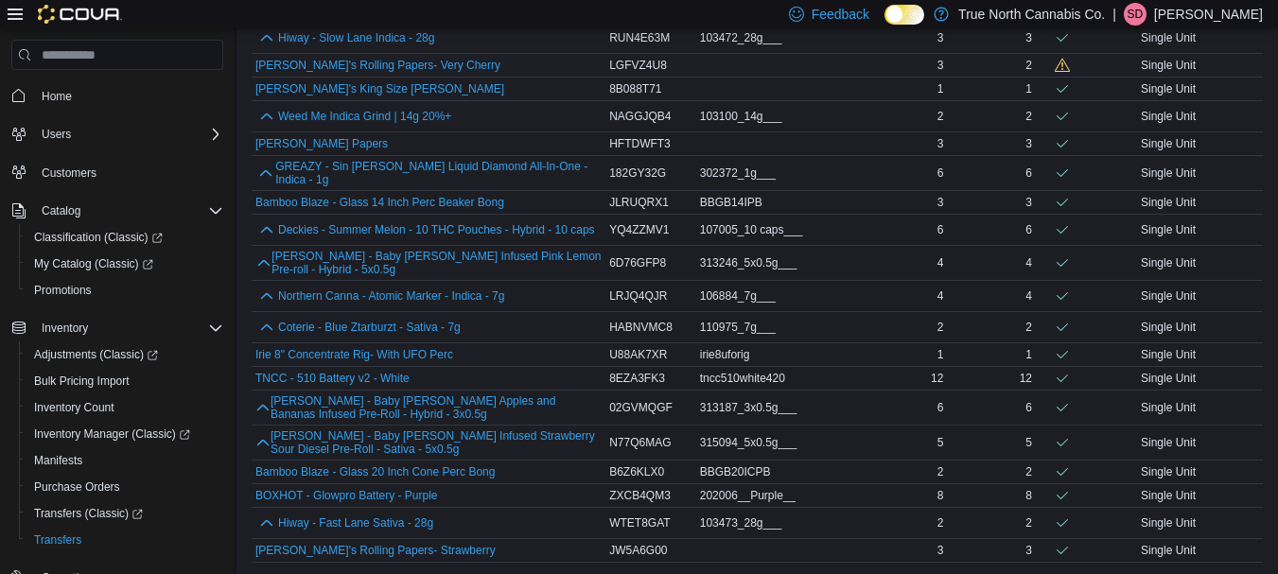
click at [1070, 64] on icon at bounding box center [1061, 65] width 15 height 13
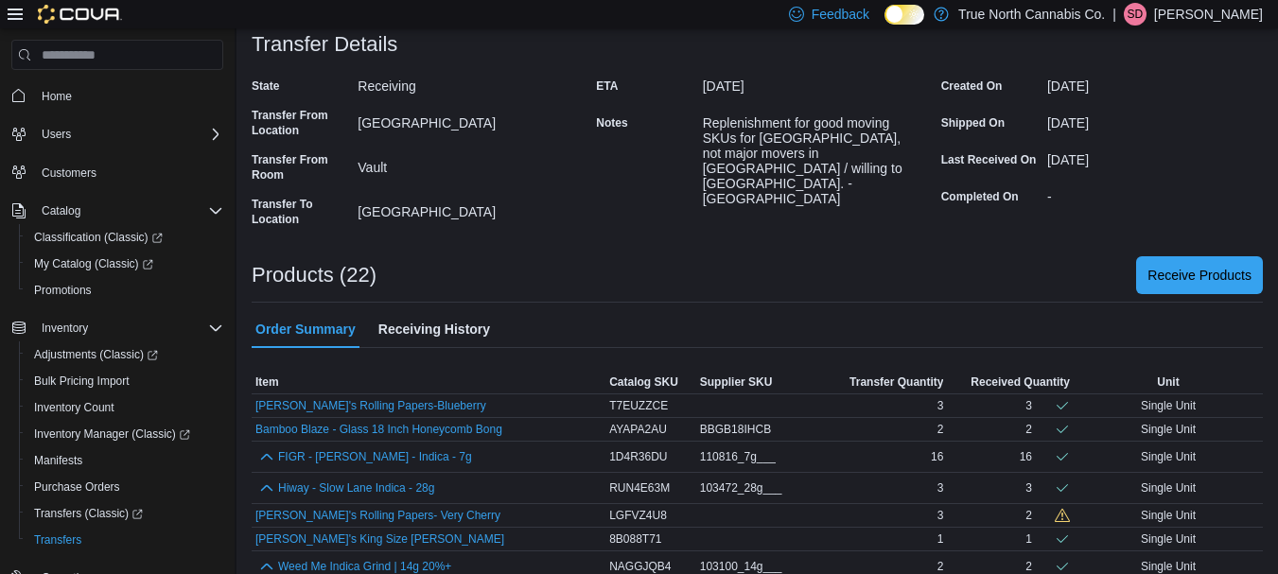
scroll to position [0, 0]
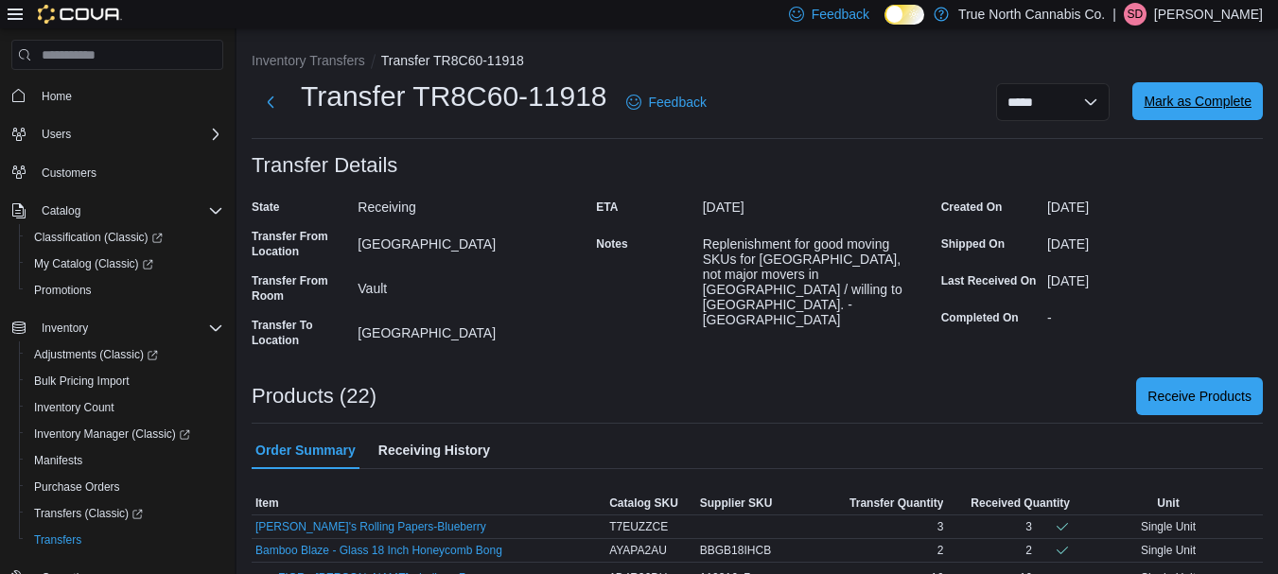
click at [1204, 108] on span "Mark as Complete" at bounding box center [1197, 101] width 108 height 19
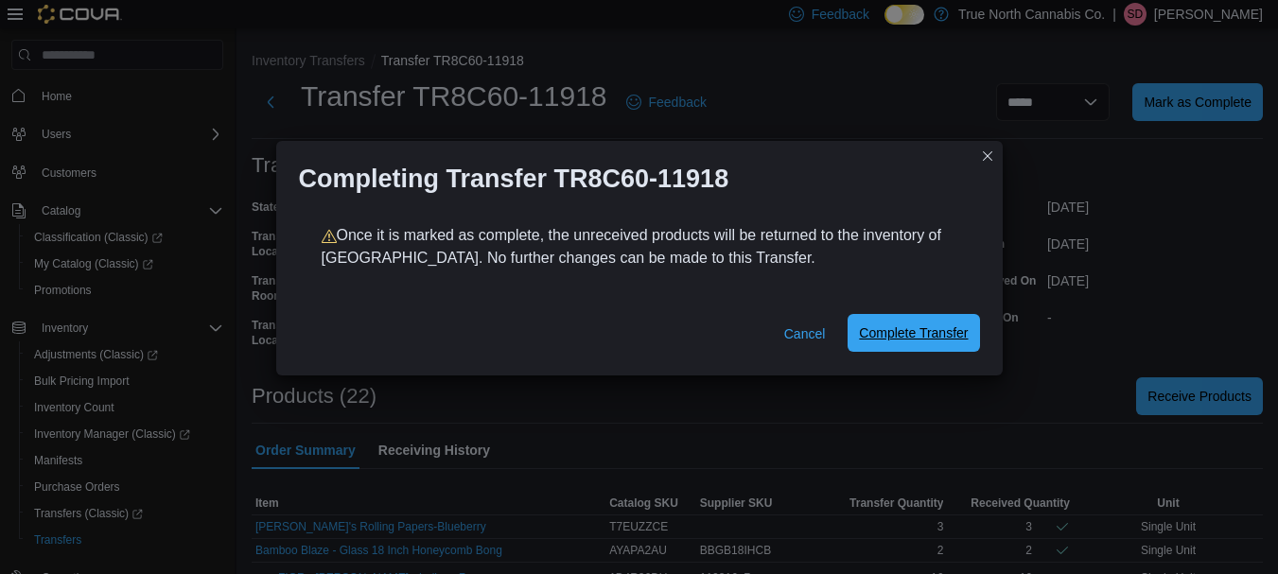
click at [916, 334] on span "Complete Transfer" at bounding box center [913, 332] width 109 height 19
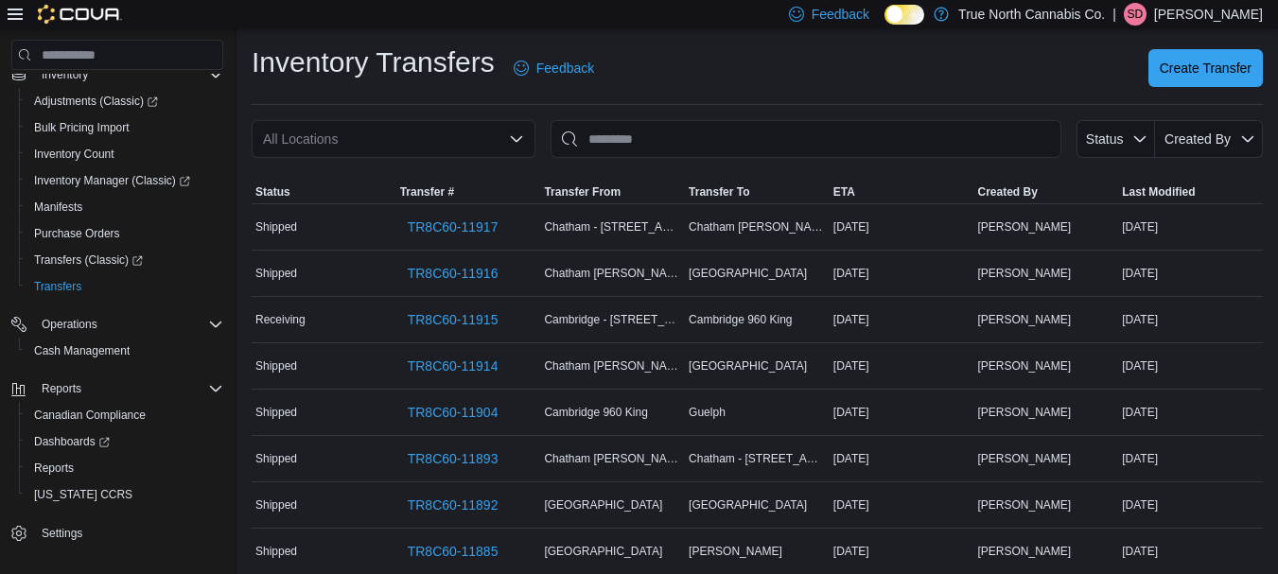
scroll to position [264, 0]
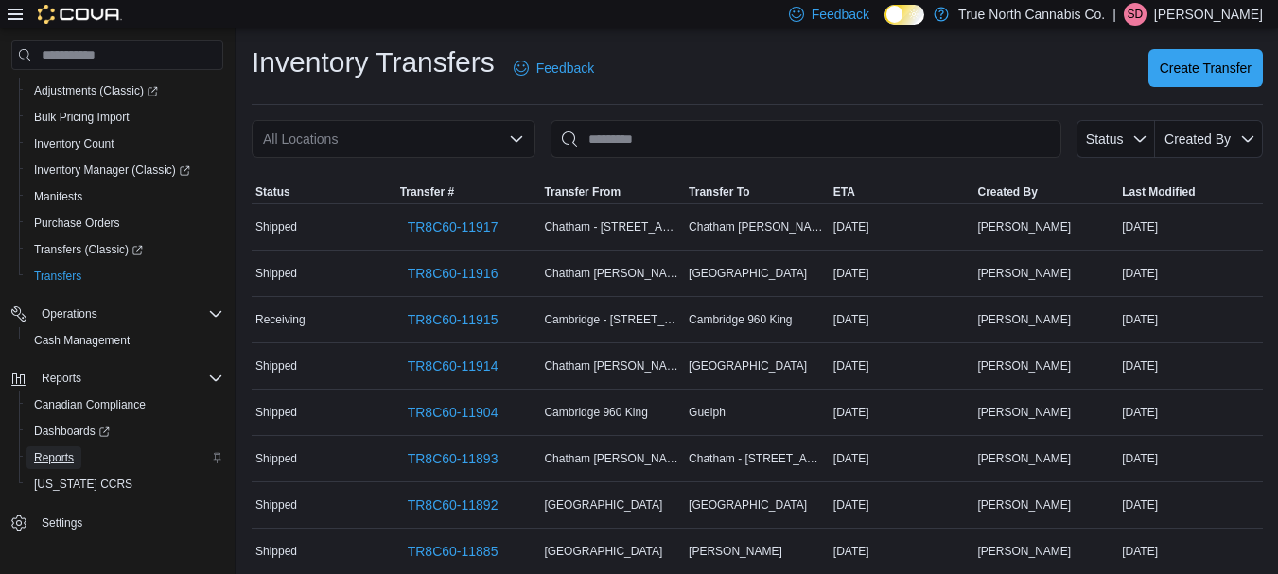
click at [56, 455] on span "Reports" at bounding box center [54, 457] width 40 height 15
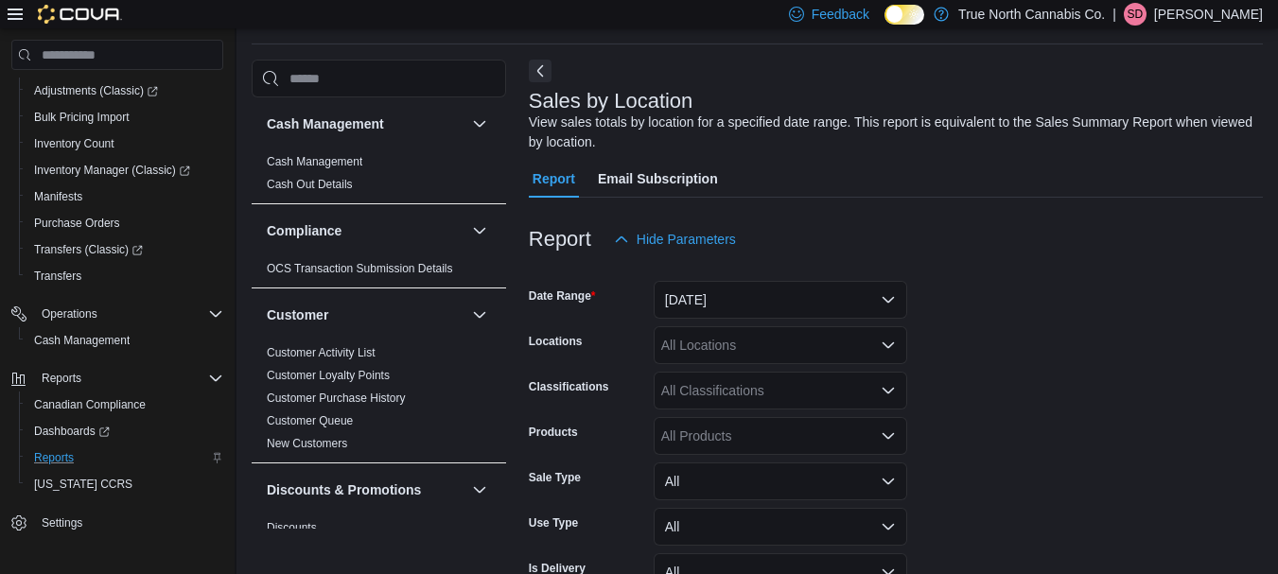
scroll to position [63, 0]
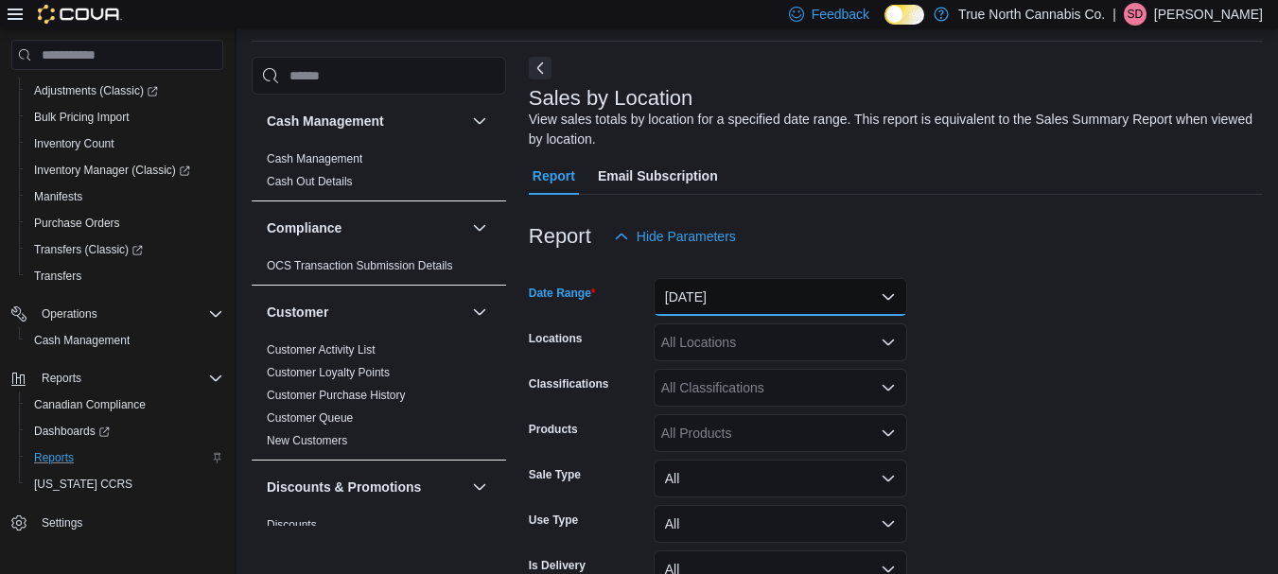
click at [730, 301] on button "[DATE]" at bounding box center [779, 297] width 253 height 38
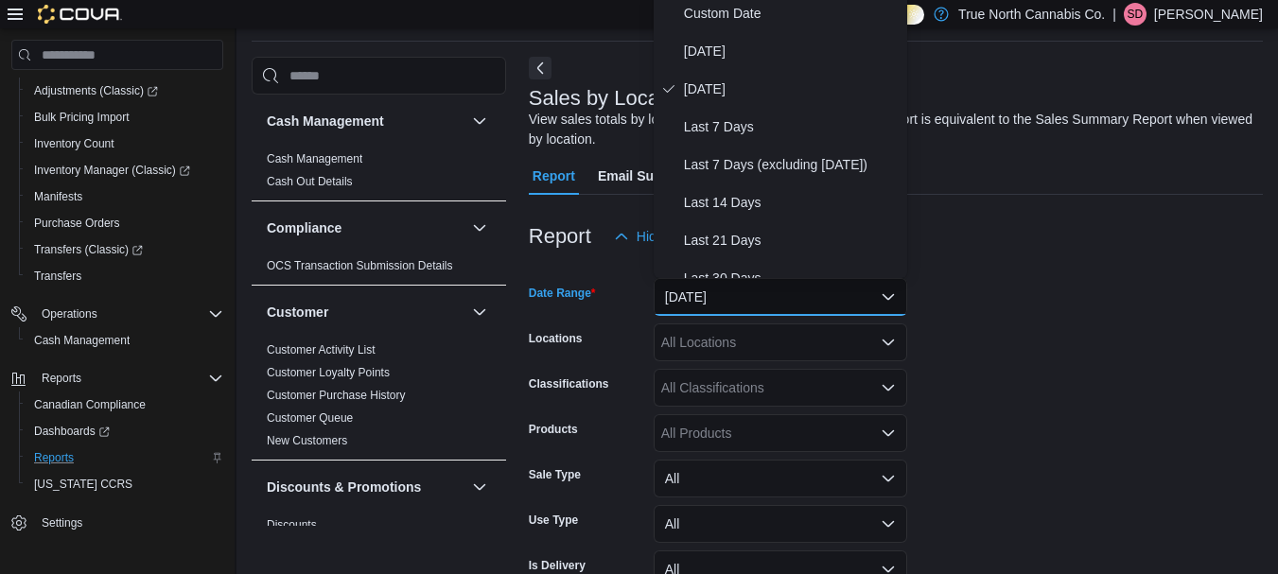
scroll to position [58, 0]
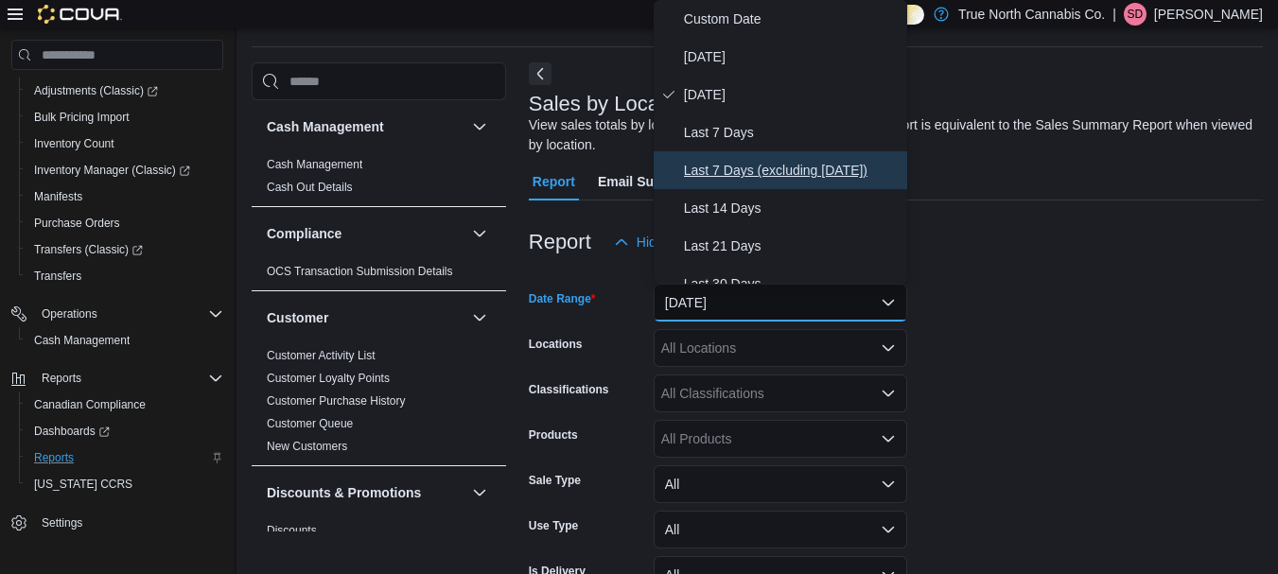
click at [740, 167] on span "Last 7 Days (excluding [DATE])" at bounding box center [792, 170] width 216 height 23
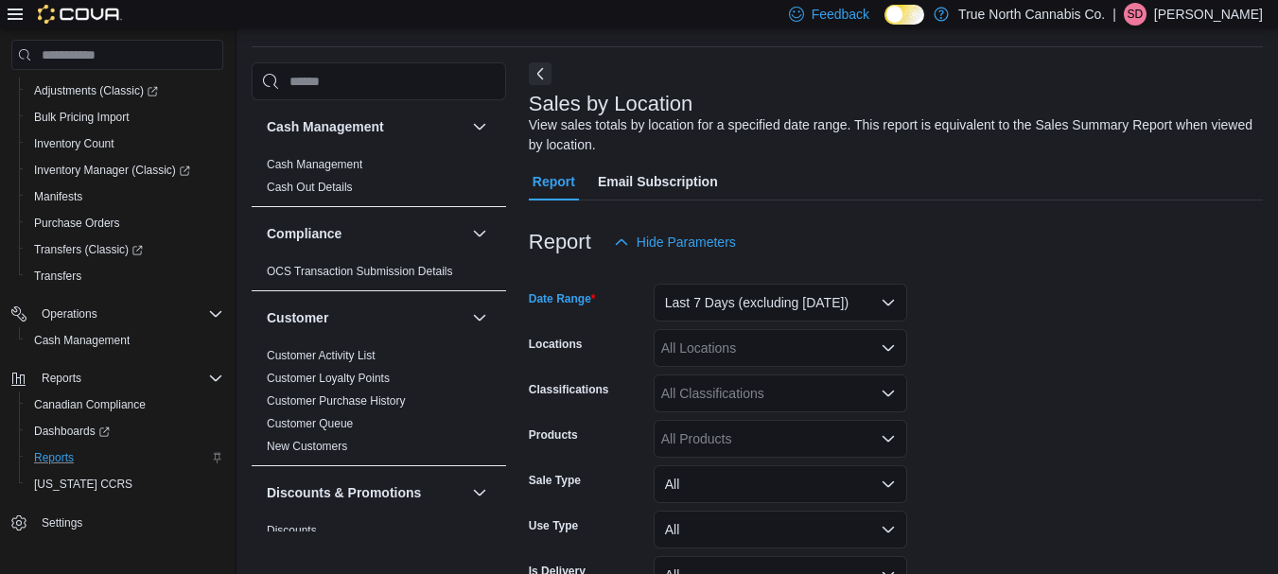
click at [740, 340] on div "All Locations" at bounding box center [779, 348] width 253 height 38
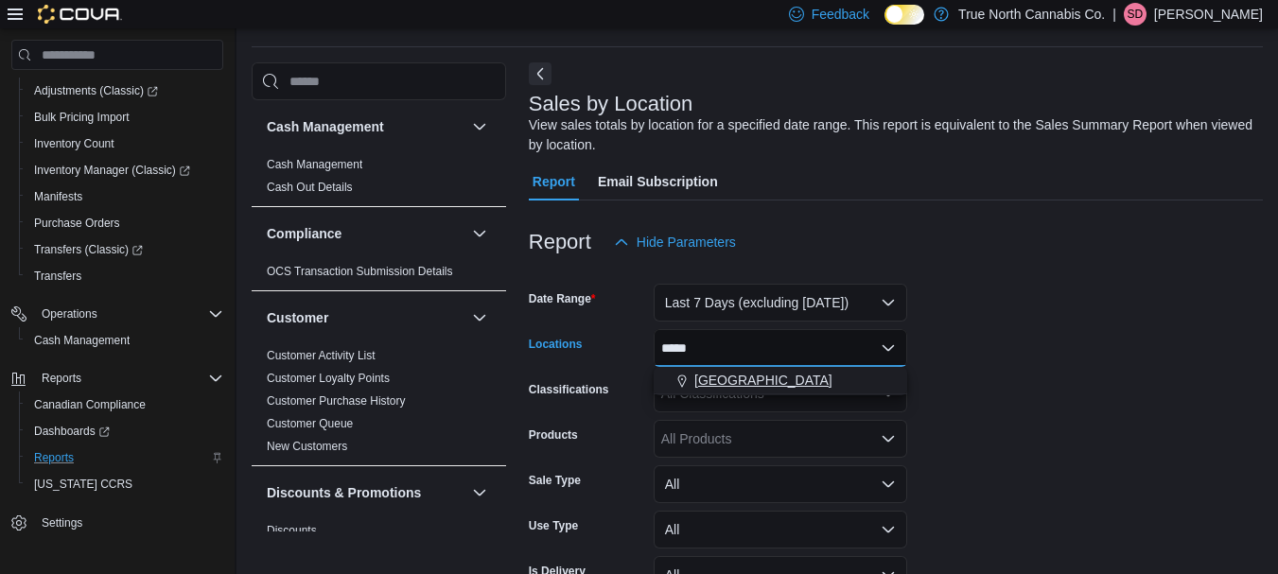
type input "*****"
click at [741, 375] on span "[GEOGRAPHIC_DATA]" at bounding box center [763, 380] width 138 height 19
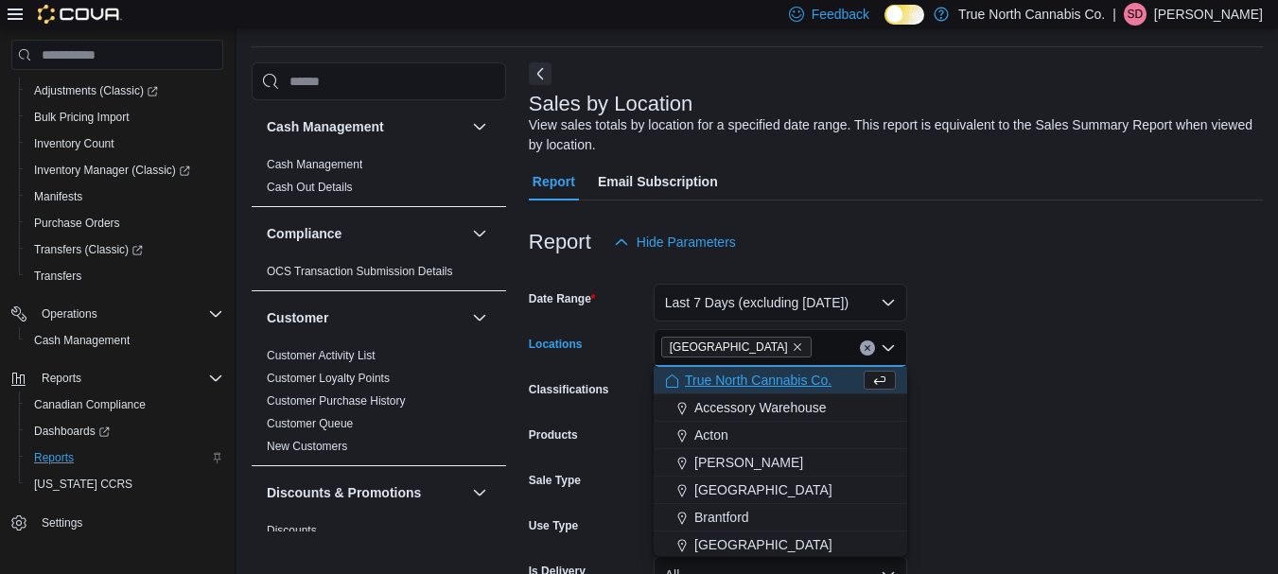
click at [1007, 361] on form "Date Range Last 7 Days (excluding [DATE]) Locations [GEOGRAPHIC_DATA] Combo box…" at bounding box center [896, 454] width 734 height 386
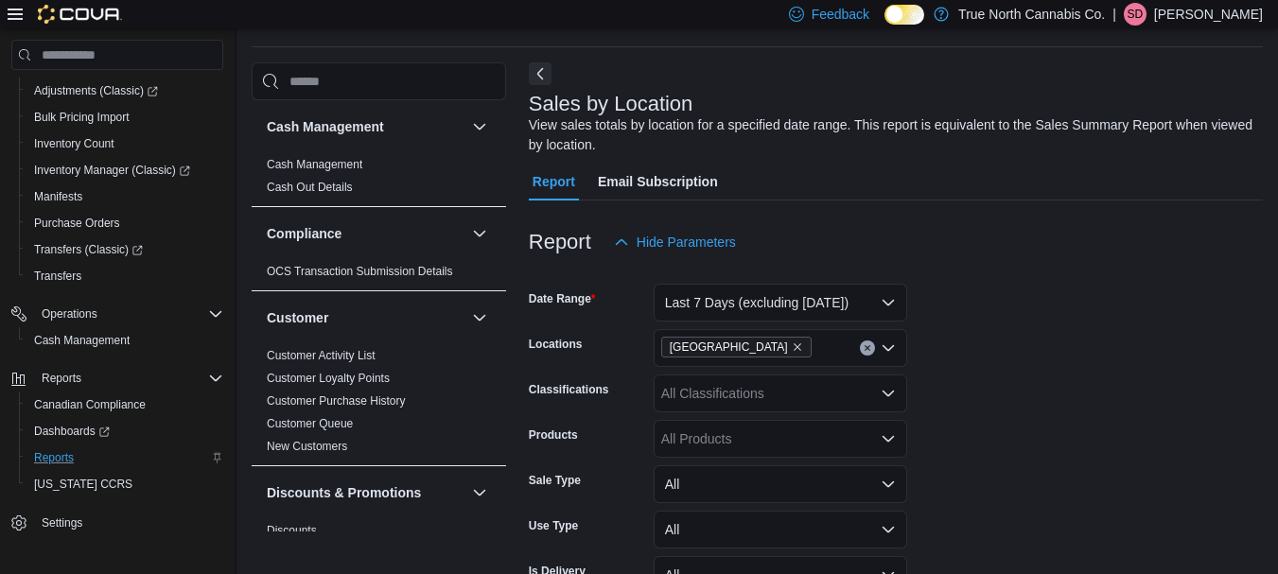
scroll to position [168, 0]
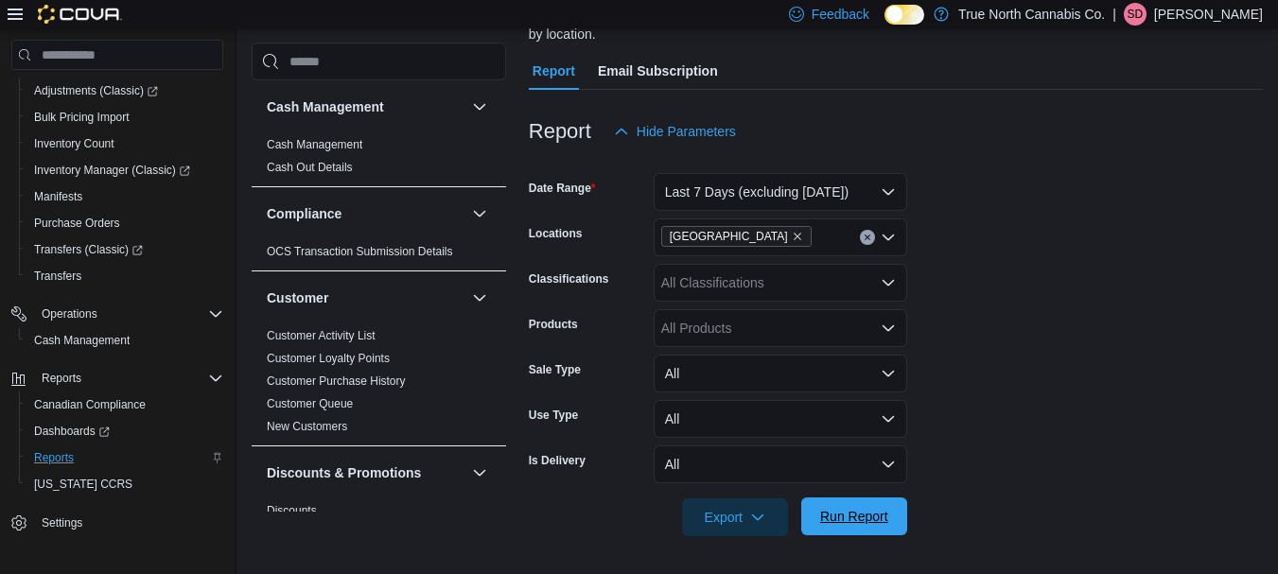
click at [880, 499] on span "Run Report" at bounding box center [853, 516] width 83 height 38
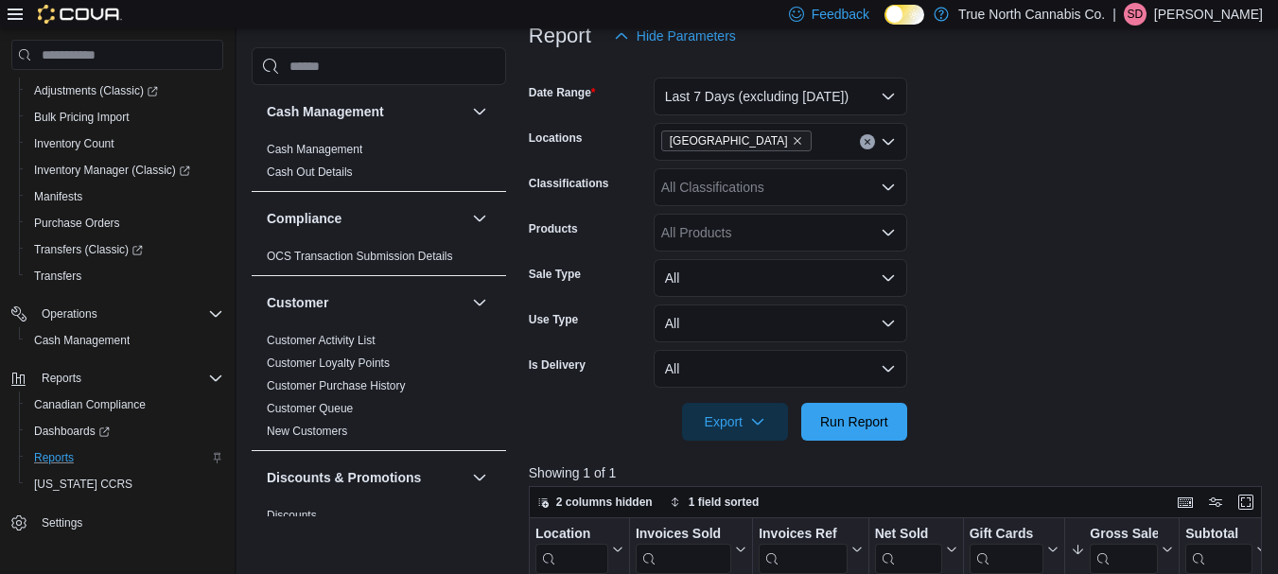
scroll to position [263, 0]
click at [793, 142] on icon "Remove Brockville from selection in this group" at bounding box center [797, 143] width 8 height 8
click at [852, 411] on span "Run Report" at bounding box center [853, 422] width 83 height 38
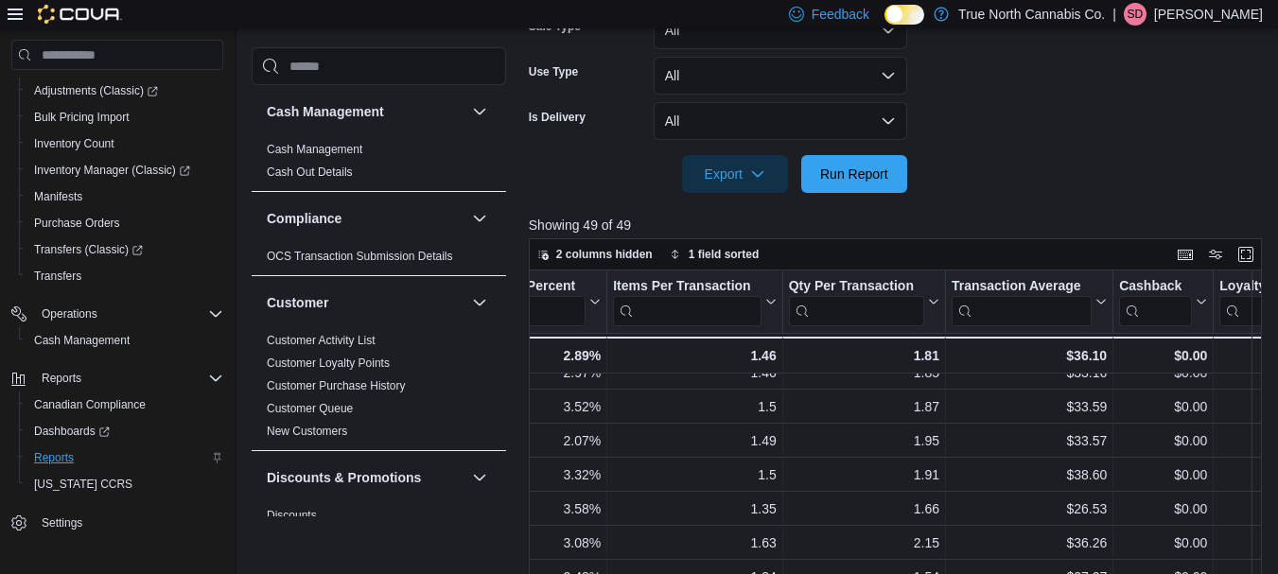
scroll to position [801, 1654]
